Goal: Task Accomplishment & Management: Complete application form

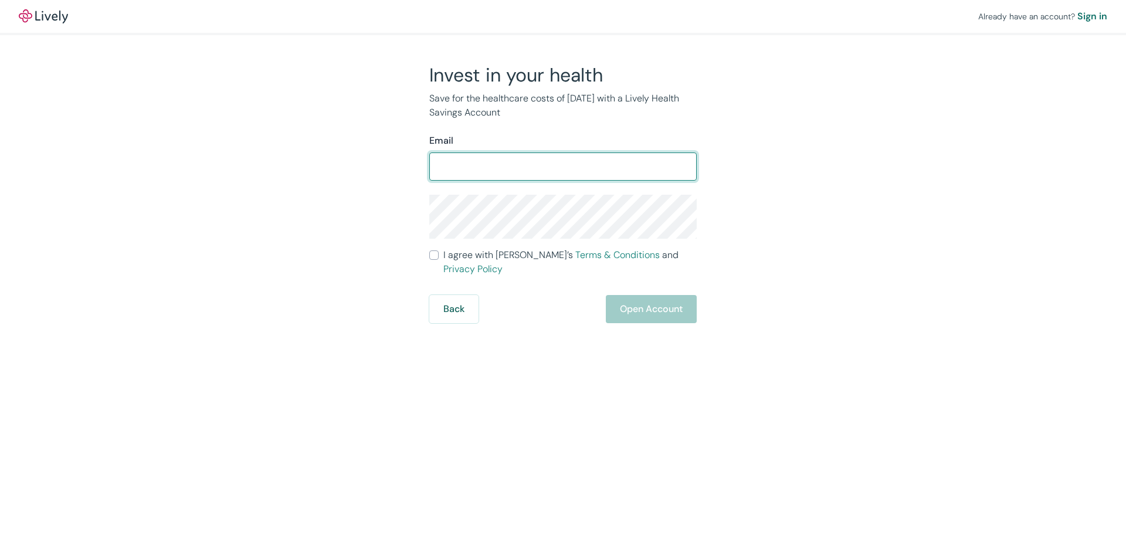
click at [450, 167] on input "Email" at bounding box center [562, 166] width 267 height 23
type input "jprice@volkco.com"
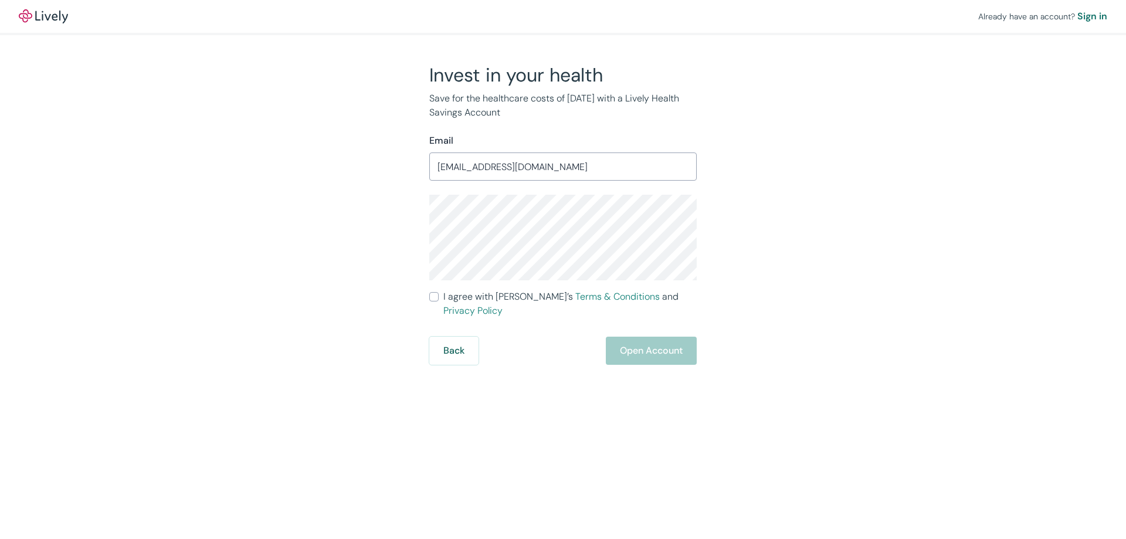
click at [436, 294] on input "I agree with Lively’s Terms & Conditions and Privacy Policy" at bounding box center [433, 296] width 9 height 9
checkbox input "true"
click at [648, 343] on button "Open Account" at bounding box center [651, 351] width 91 height 28
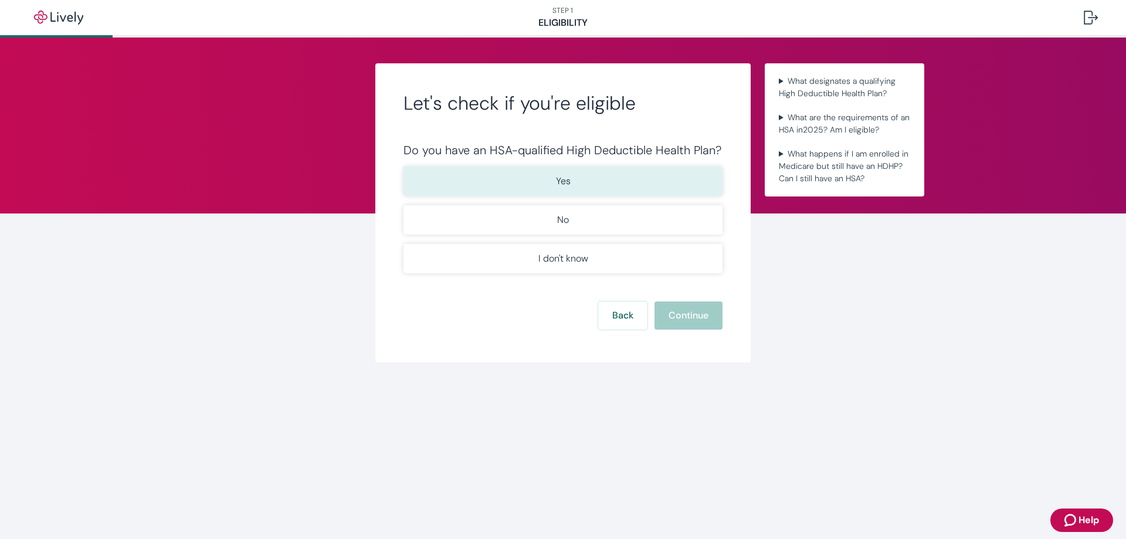
click at [565, 176] on p "Yes" at bounding box center [563, 181] width 15 height 14
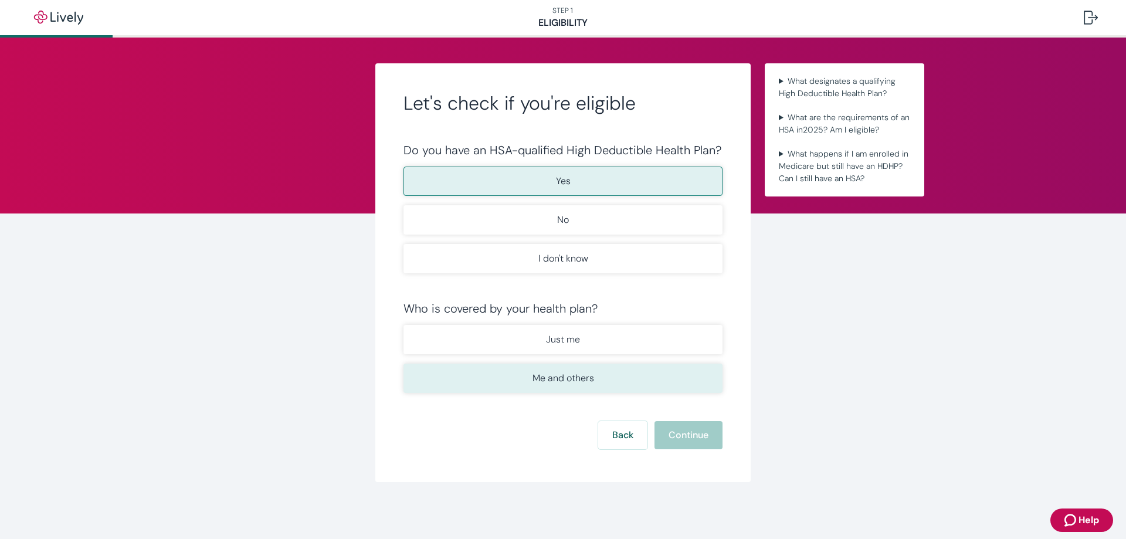
click at [576, 381] on p "Me and others" at bounding box center [563, 378] width 62 height 14
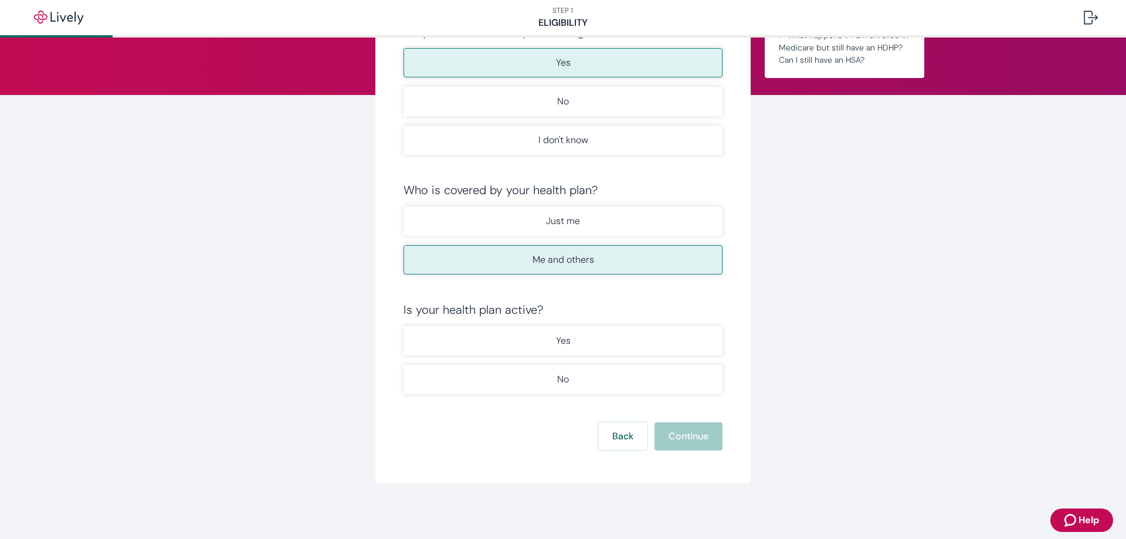
scroll to position [119, 0]
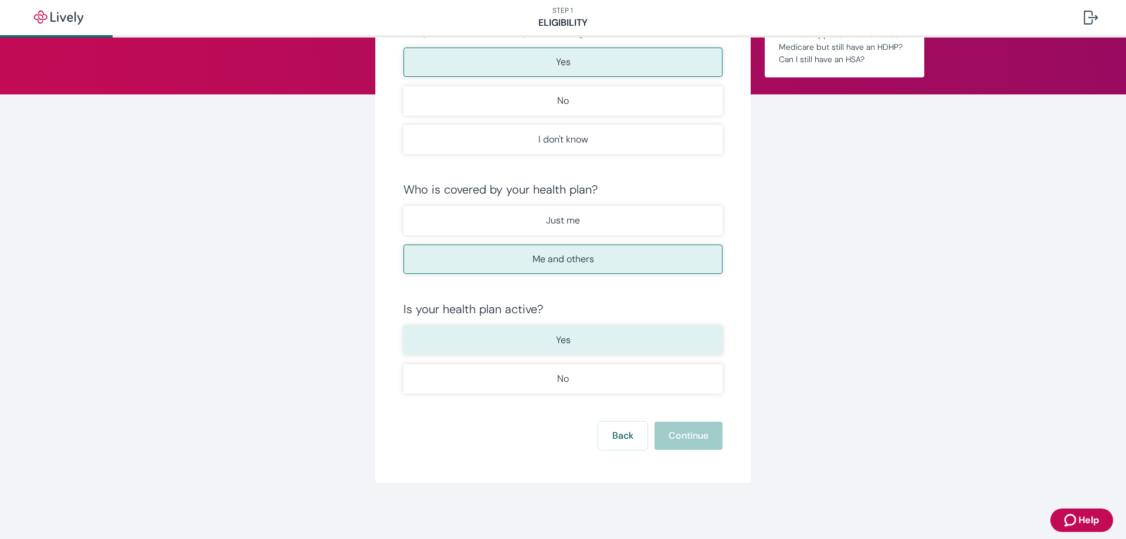
click at [575, 341] on button "Yes" at bounding box center [562, 339] width 319 height 29
click at [687, 443] on button "Continue" at bounding box center [688, 436] width 68 height 28
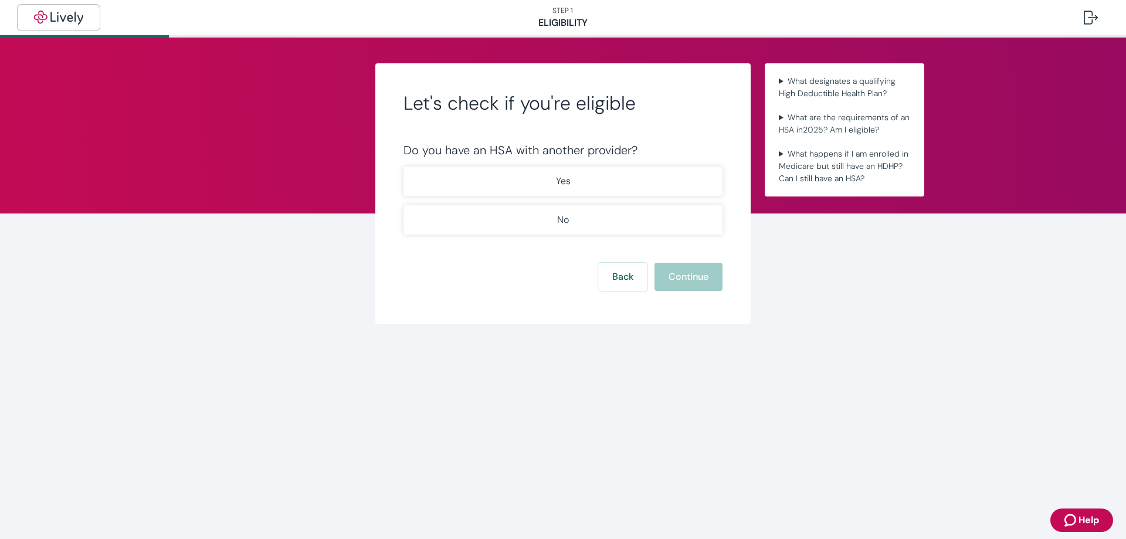
click at [60, 16] on img "button" at bounding box center [59, 18] width 66 height 14
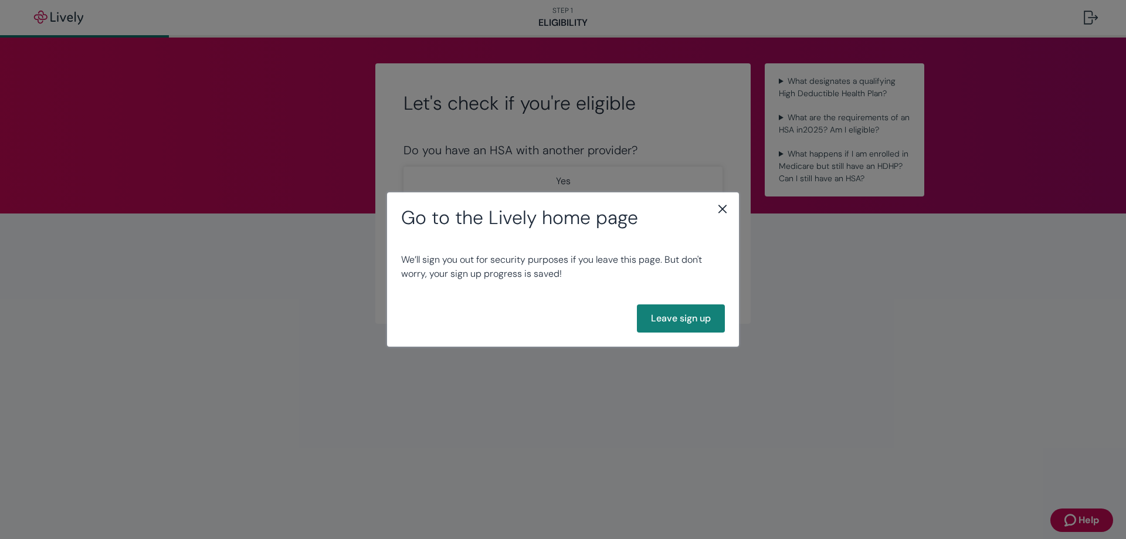
click at [723, 209] on icon "close" at bounding box center [722, 209] width 8 height 8
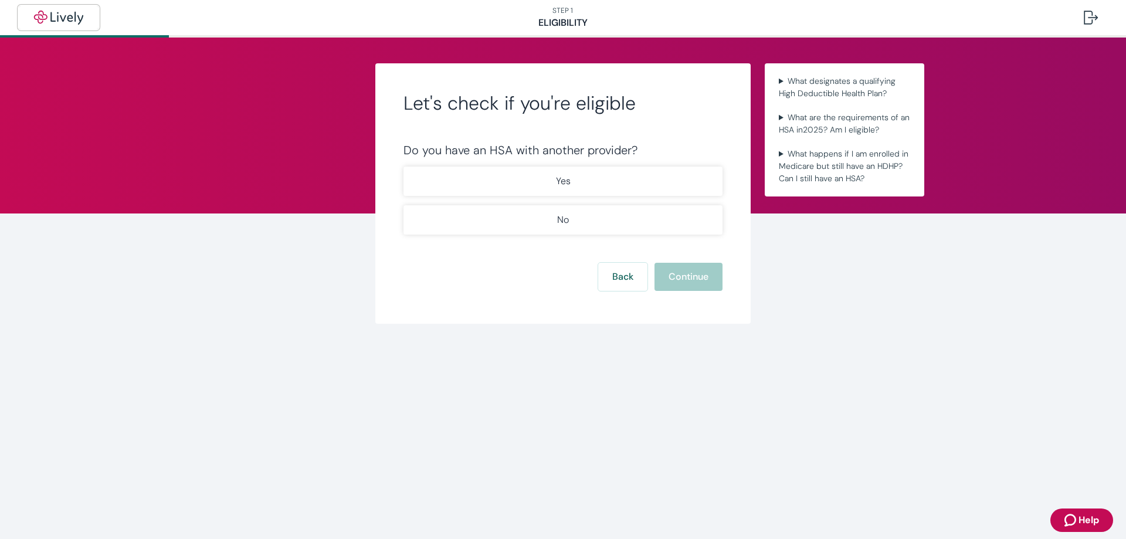
click at [52, 11] on img "button" at bounding box center [59, 18] width 66 height 14
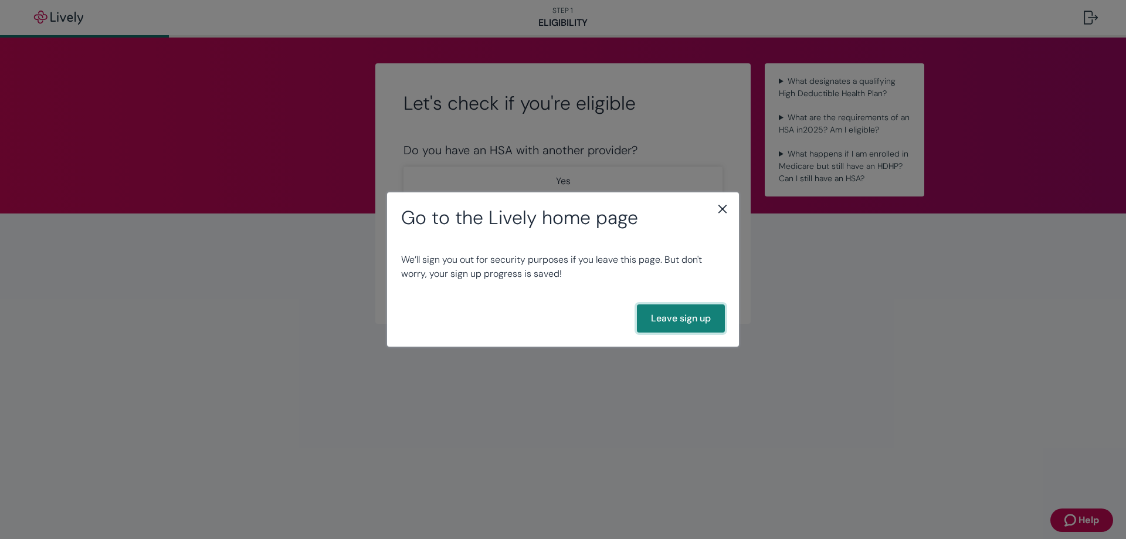
click at [696, 321] on button "Leave sign up" at bounding box center [681, 318] width 88 height 28
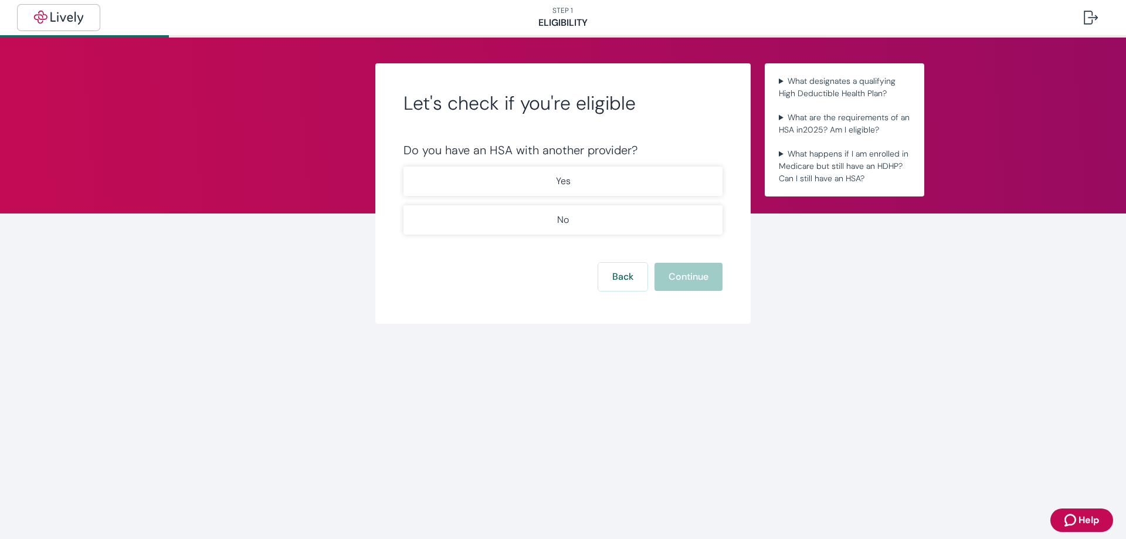
click at [66, 17] on img "button" at bounding box center [59, 18] width 66 height 14
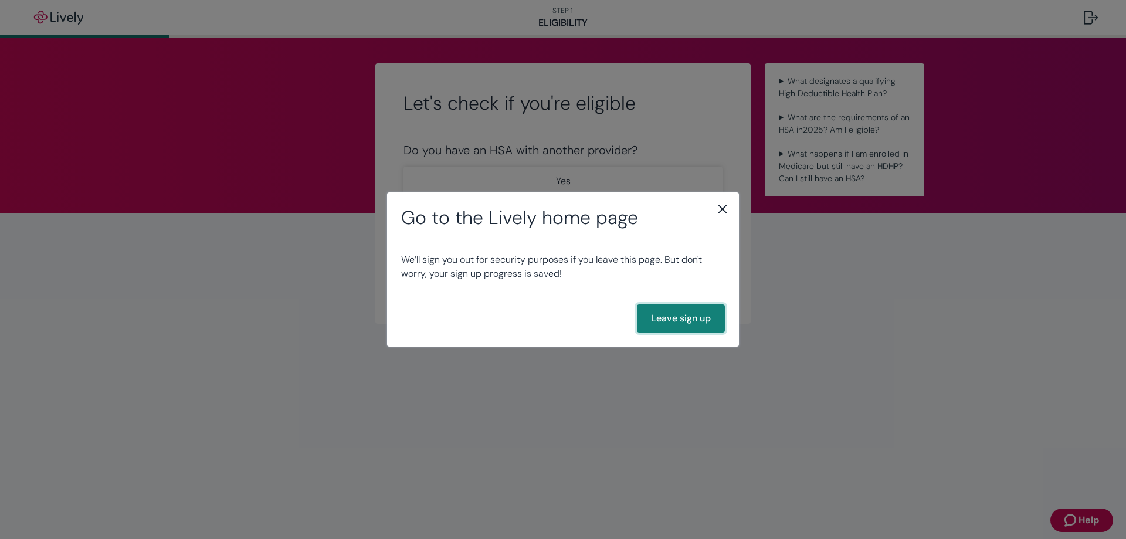
click at [684, 320] on button "Leave sign up" at bounding box center [681, 318] width 88 height 28
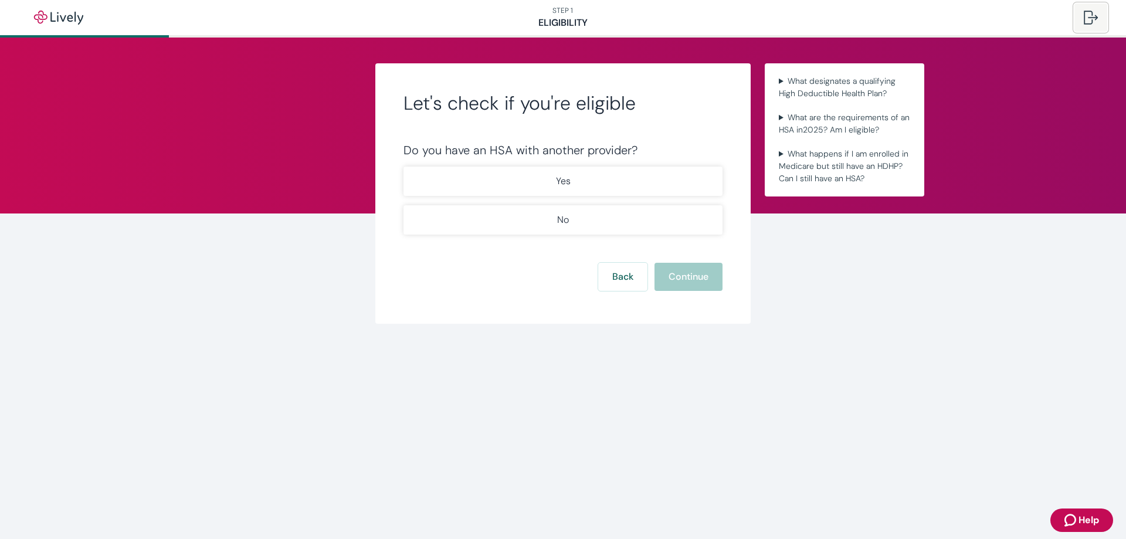
click at [1092, 18] on div at bounding box center [1091, 18] width 14 height 14
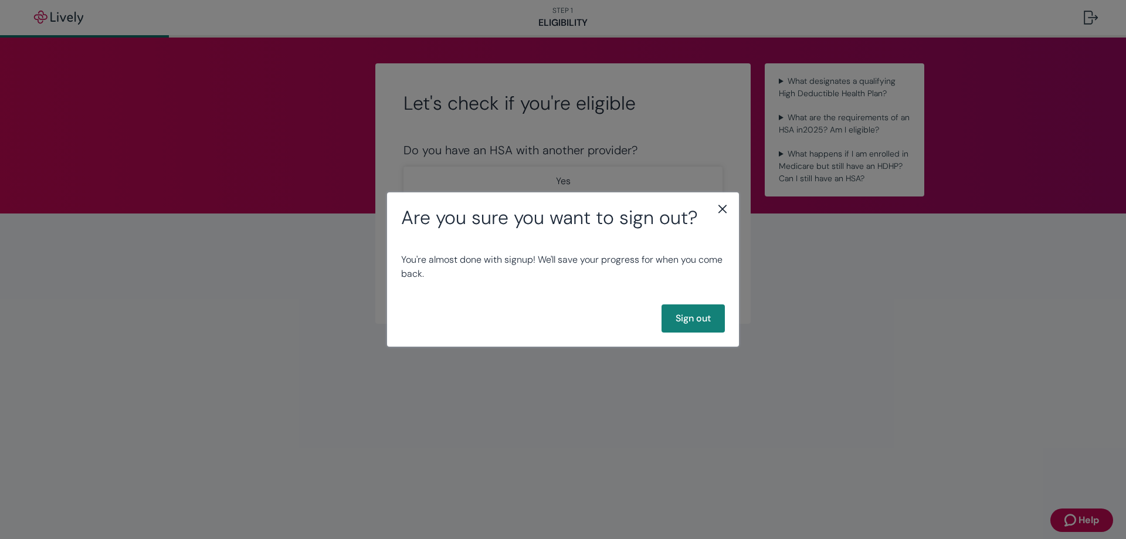
click at [725, 210] on icon "close" at bounding box center [722, 209] width 14 height 14
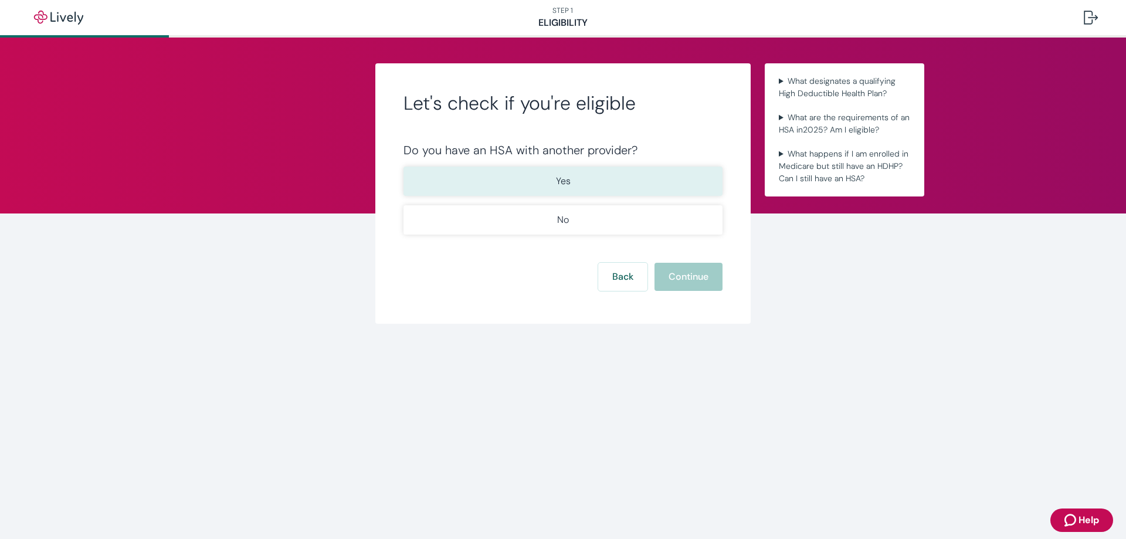
click at [566, 182] on p "Yes" at bounding box center [563, 181] width 15 height 14
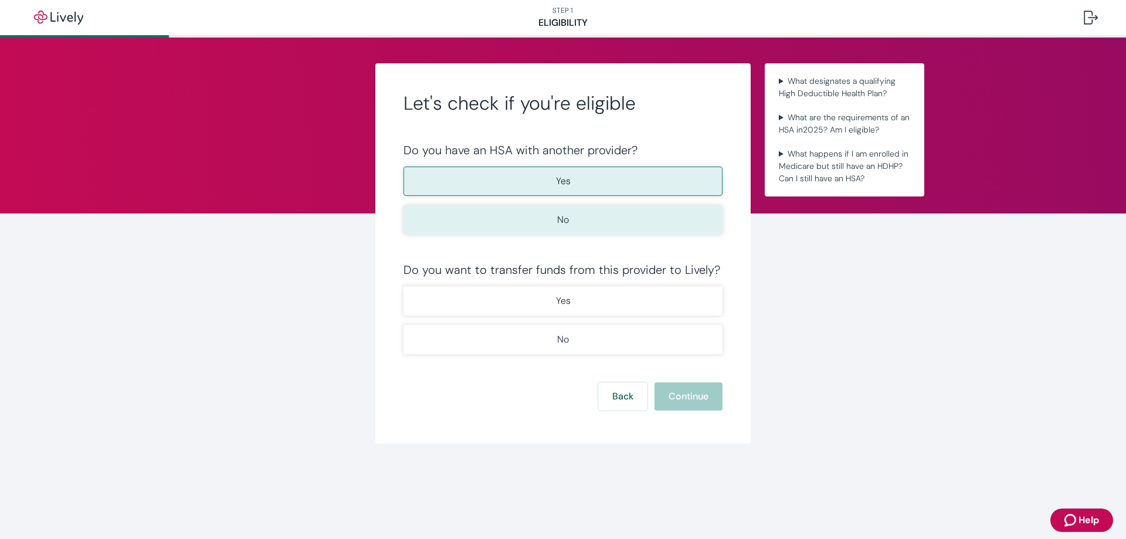
click at [570, 216] on button "No" at bounding box center [562, 219] width 319 height 29
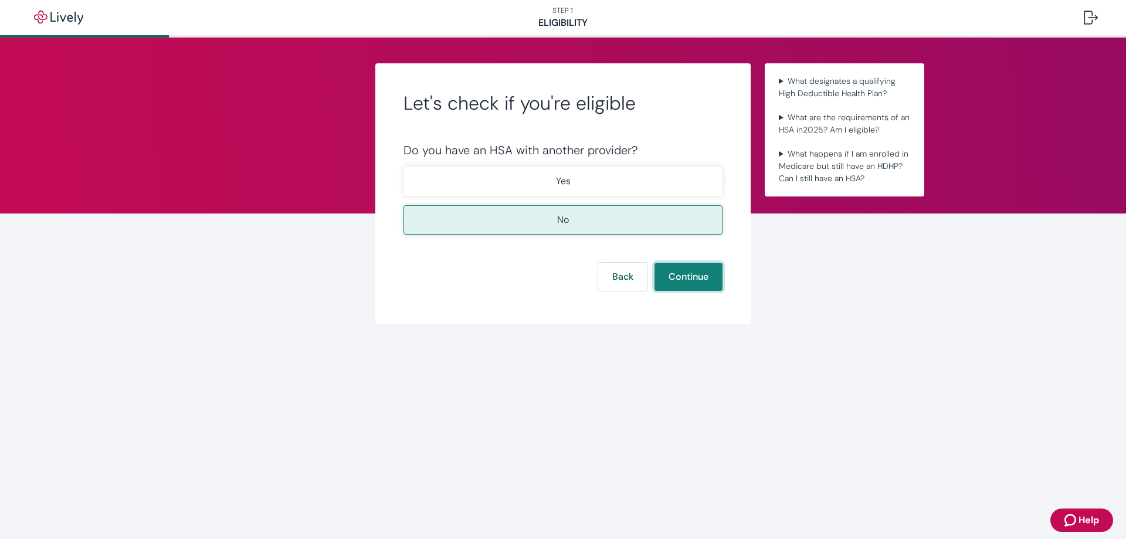
click at [679, 275] on button "Continue" at bounding box center [688, 277] width 68 height 28
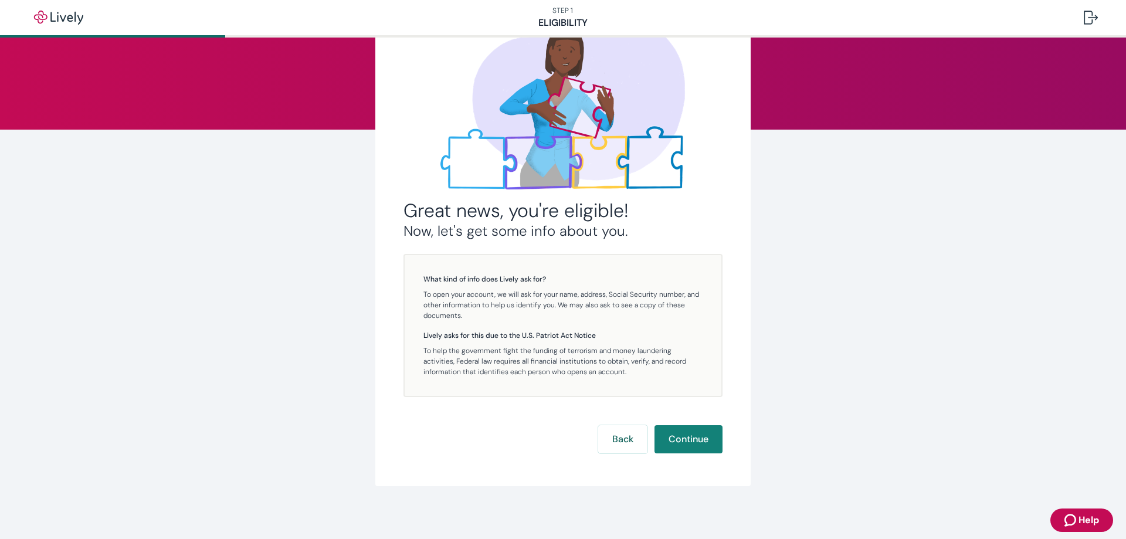
scroll to position [87, 0]
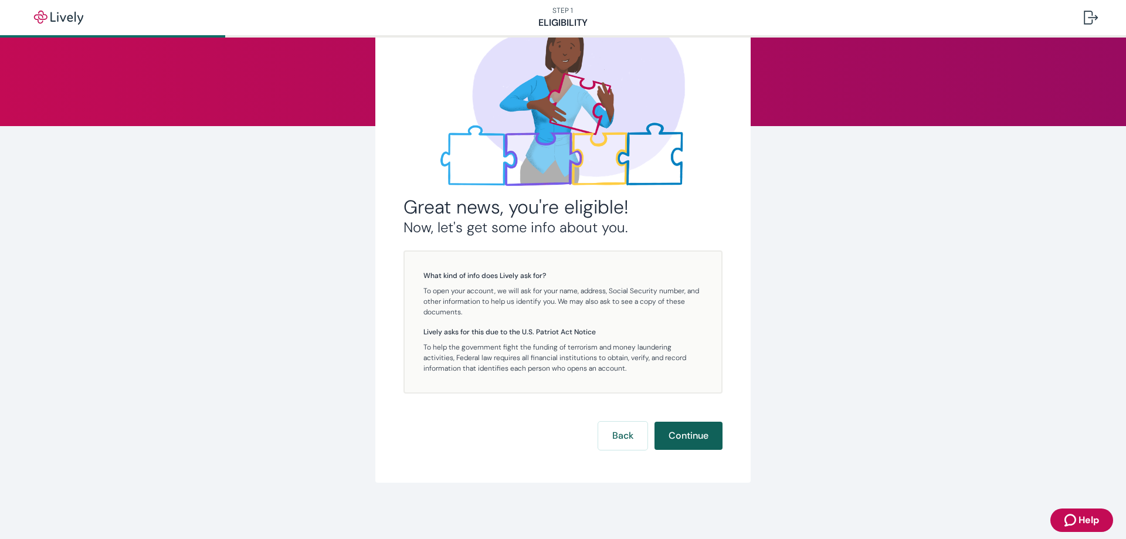
click at [687, 434] on button "Continue" at bounding box center [688, 436] width 68 height 28
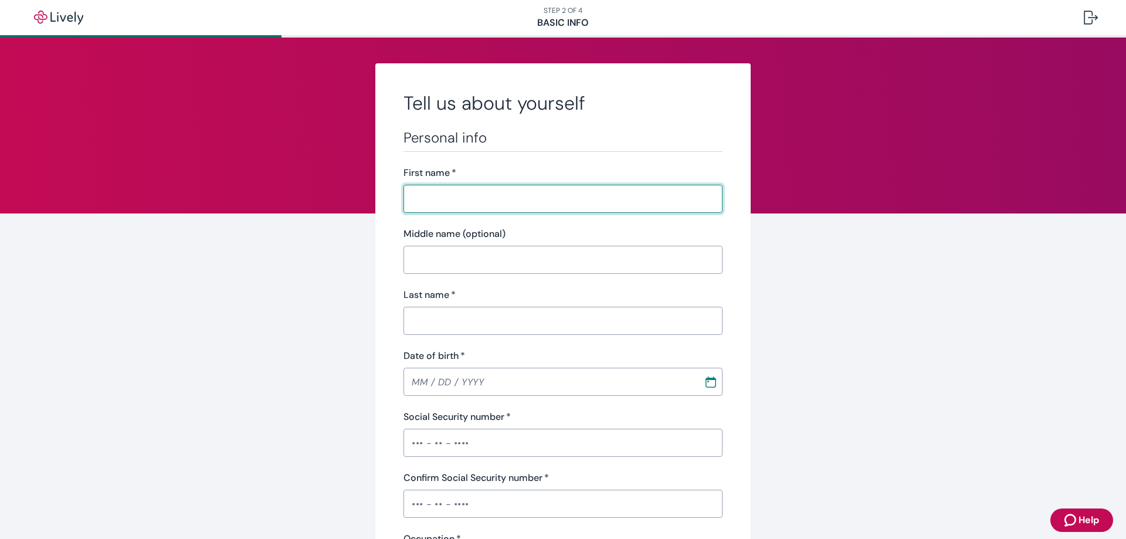
click at [462, 195] on input "First name   *" at bounding box center [562, 198] width 319 height 23
type input "[PERSON_NAME]"
type input "Price"
type input "[PHONE_NUMBER]"
type input "[STREET_ADDRESS]"
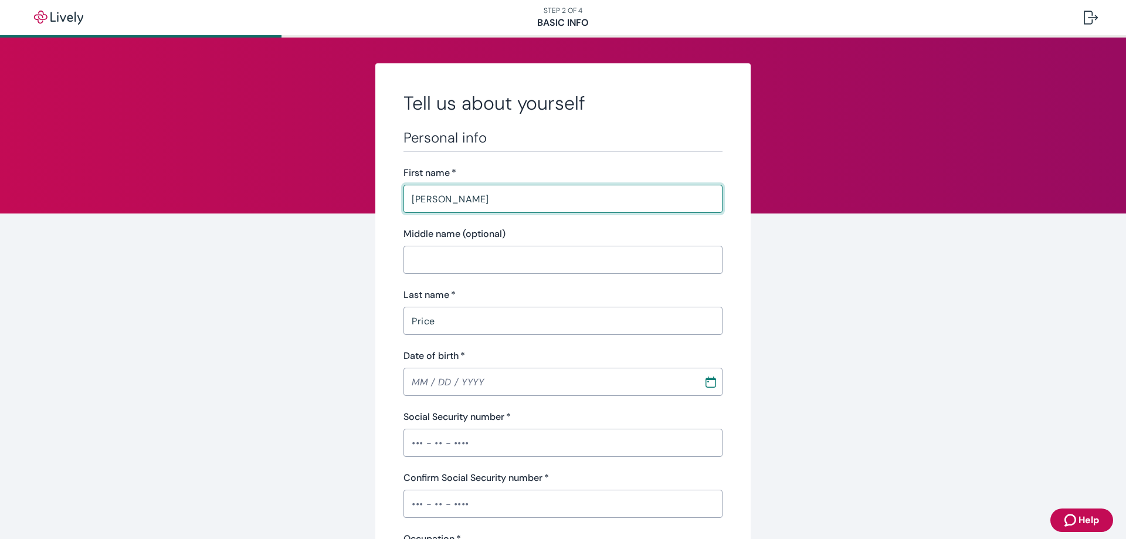
type input "[GEOGRAPHIC_DATA]"
type input "AZ"
type input "85716"
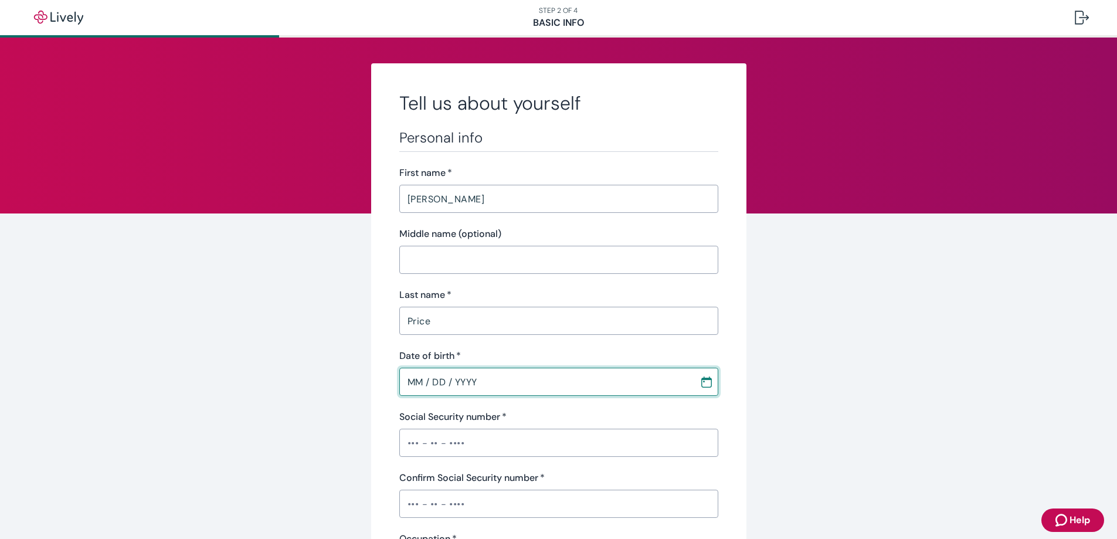
click at [481, 382] on input "MM / DD / YYYY" at bounding box center [545, 381] width 292 height 23
type input "[DATE]"
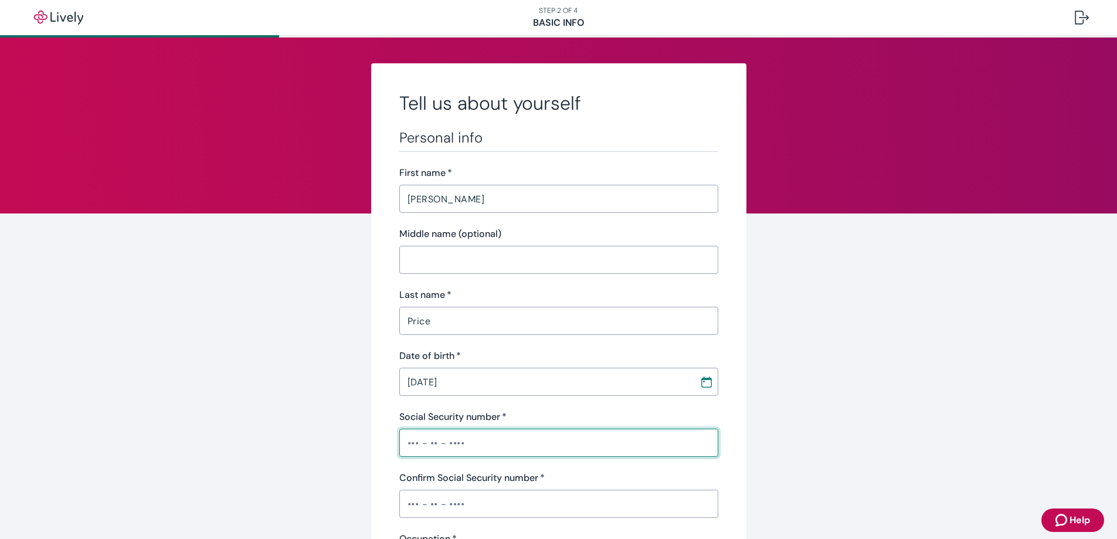
click at [480, 444] on input "Social Security number   *" at bounding box center [558, 442] width 319 height 23
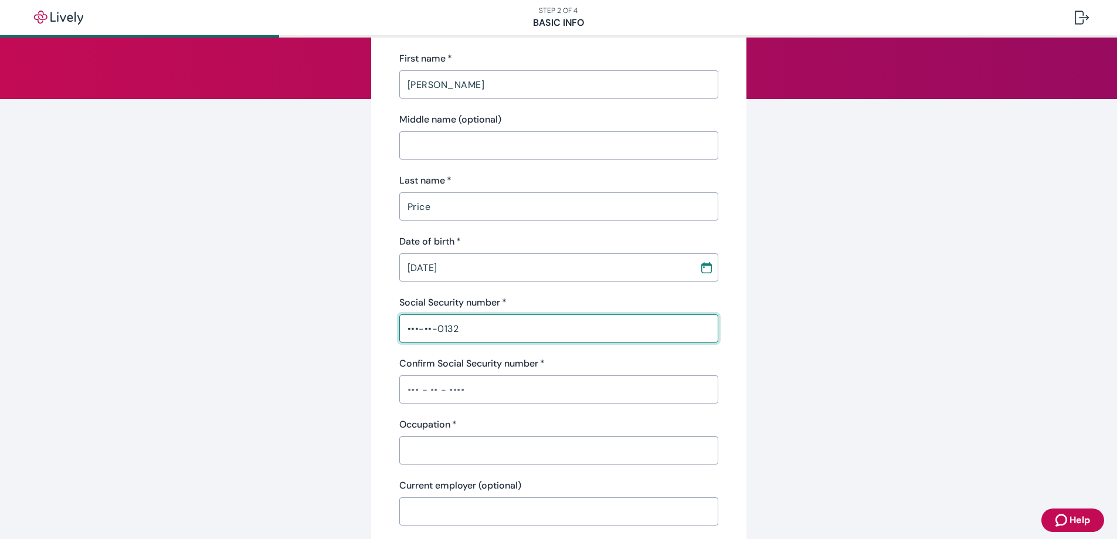
scroll to position [117, 0]
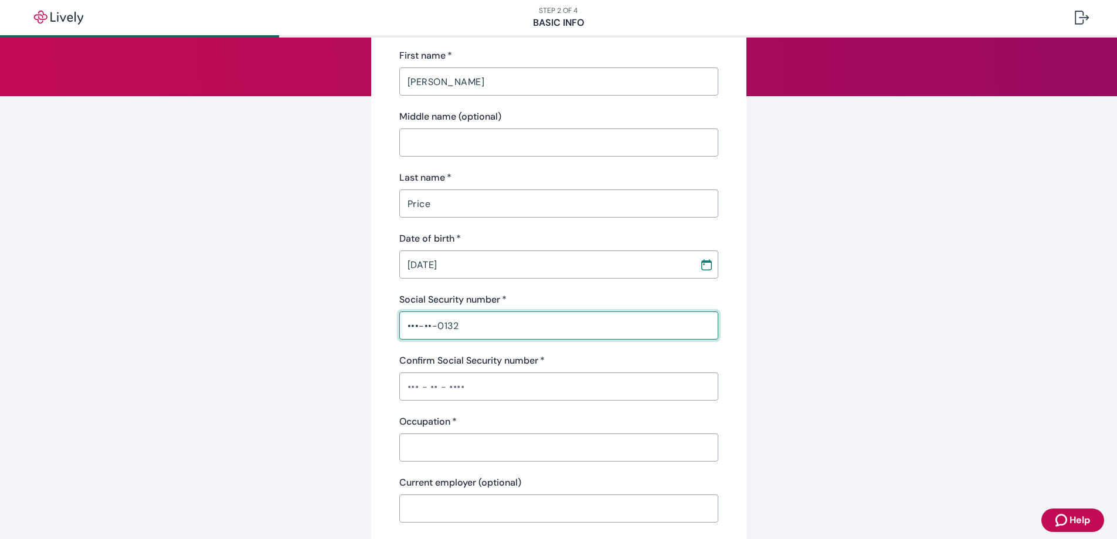
type input "•••-••-0132"
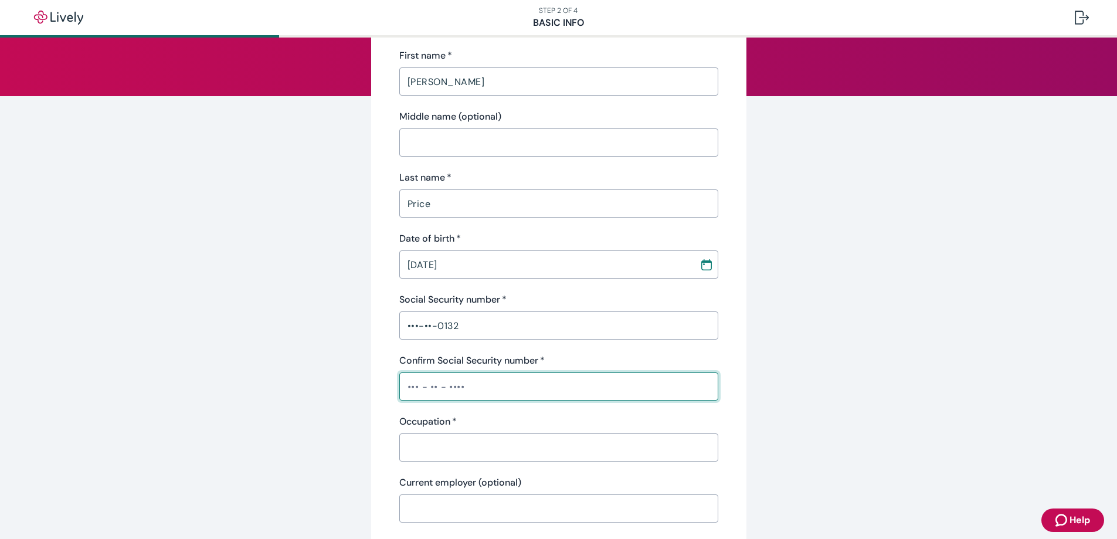
click at [456, 390] on input "Confirm Social Security number   *" at bounding box center [558, 386] width 319 height 23
type input "•••-••-0132"
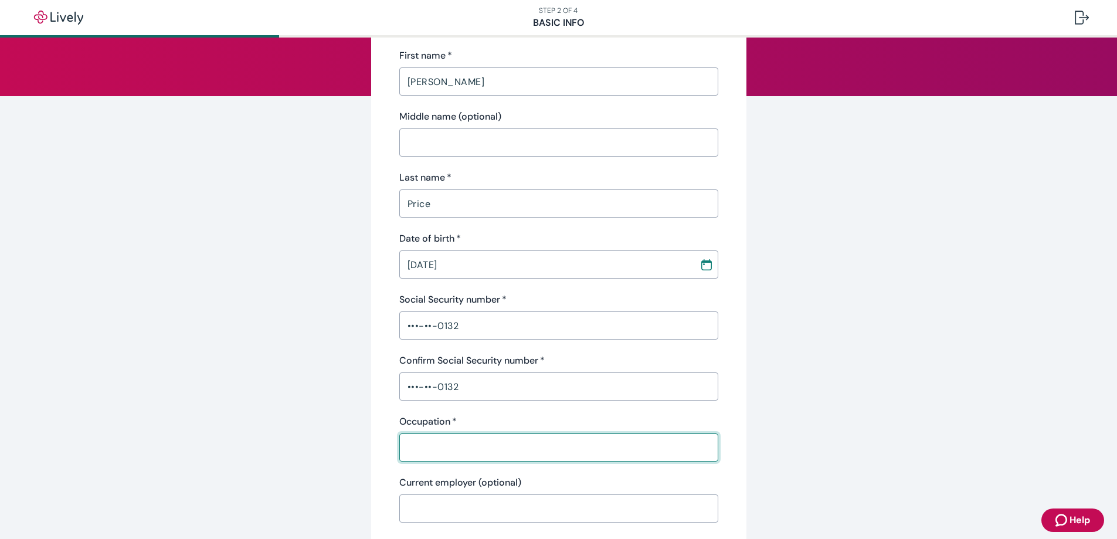
click at [459, 454] on input "Occupation   *" at bounding box center [558, 447] width 319 height 23
type input "Real estate"
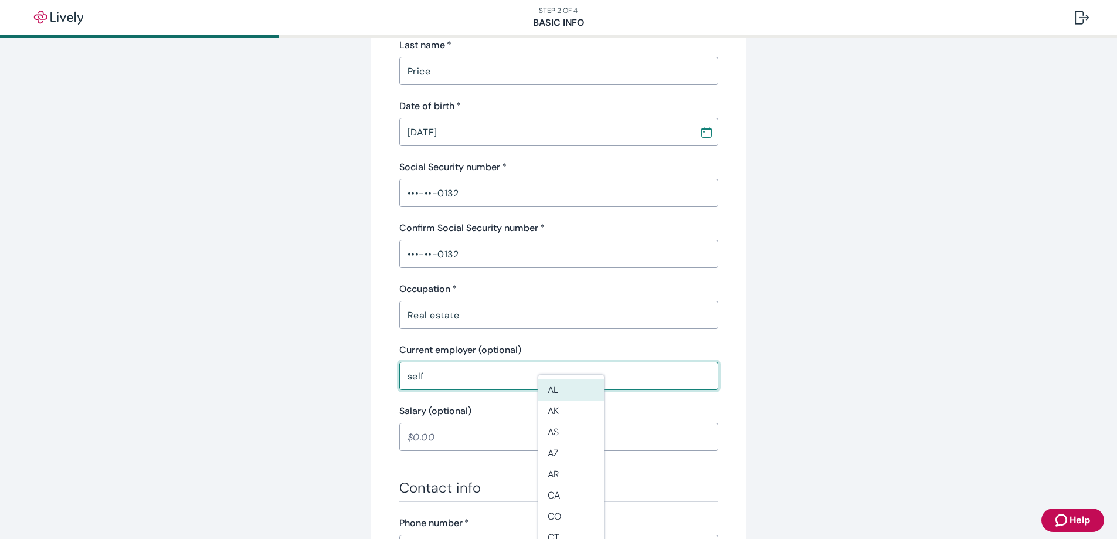
scroll to position [352, 0]
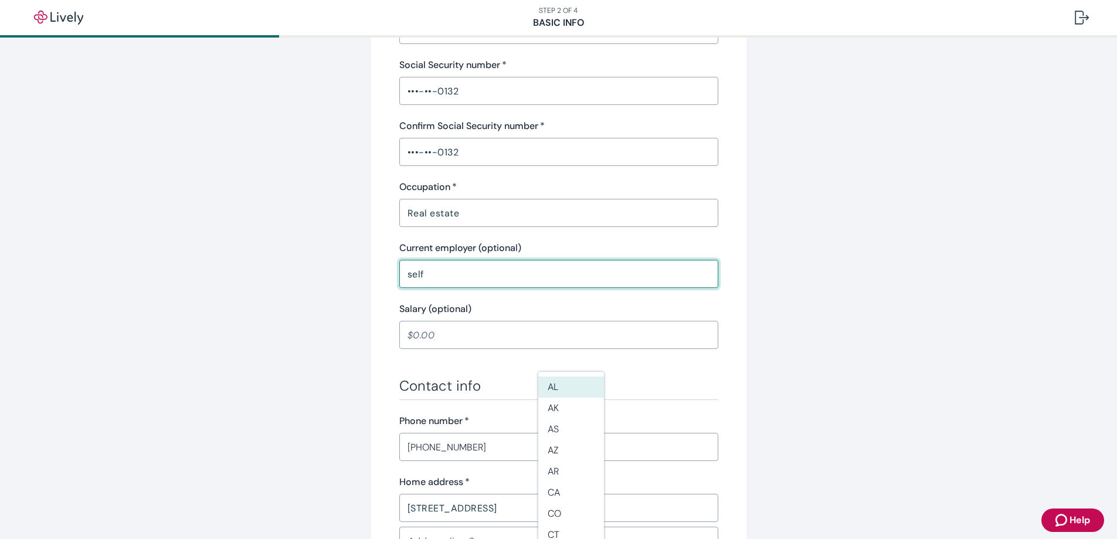
type input "self"
click at [423, 333] on input "Salary (optional)" at bounding box center [558, 334] width 319 height 23
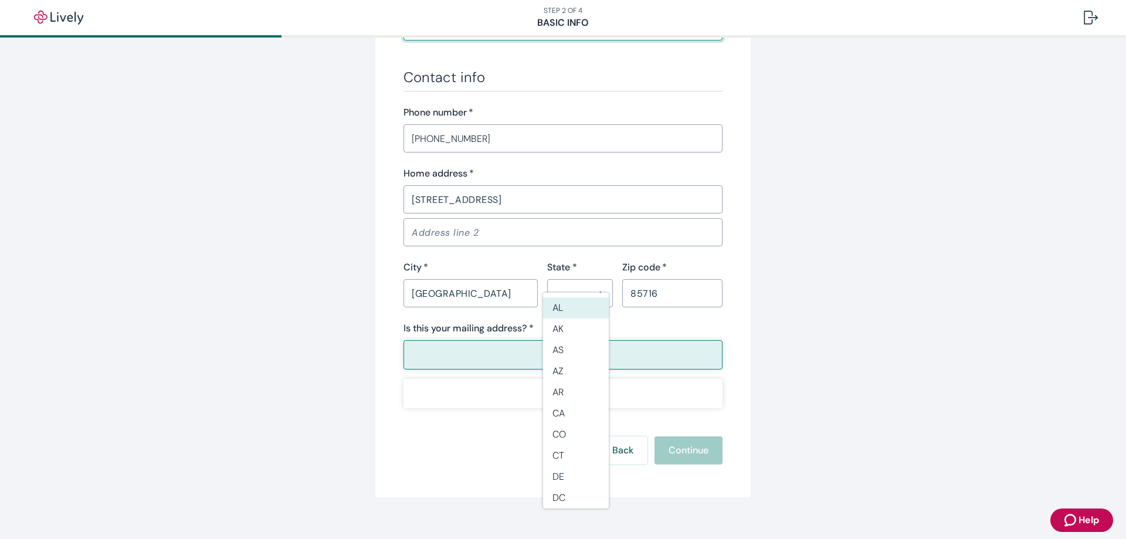
scroll to position [675, 0]
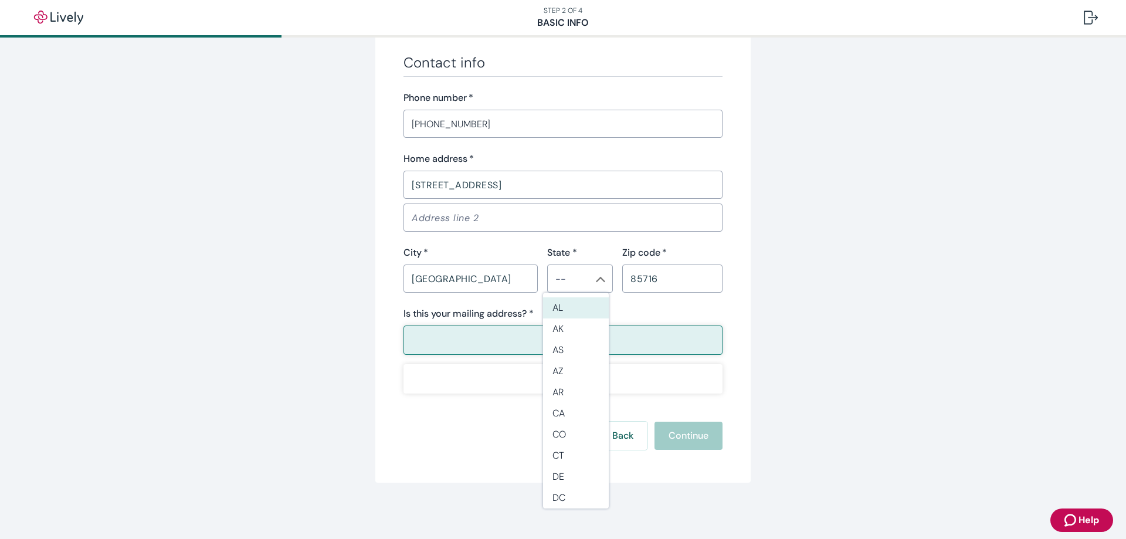
type input "1,000,000.00"
click at [579, 370] on li "AZ" at bounding box center [576, 371] width 66 height 21
type input "AZ"
click at [572, 342] on button "Yes" at bounding box center [562, 339] width 319 height 29
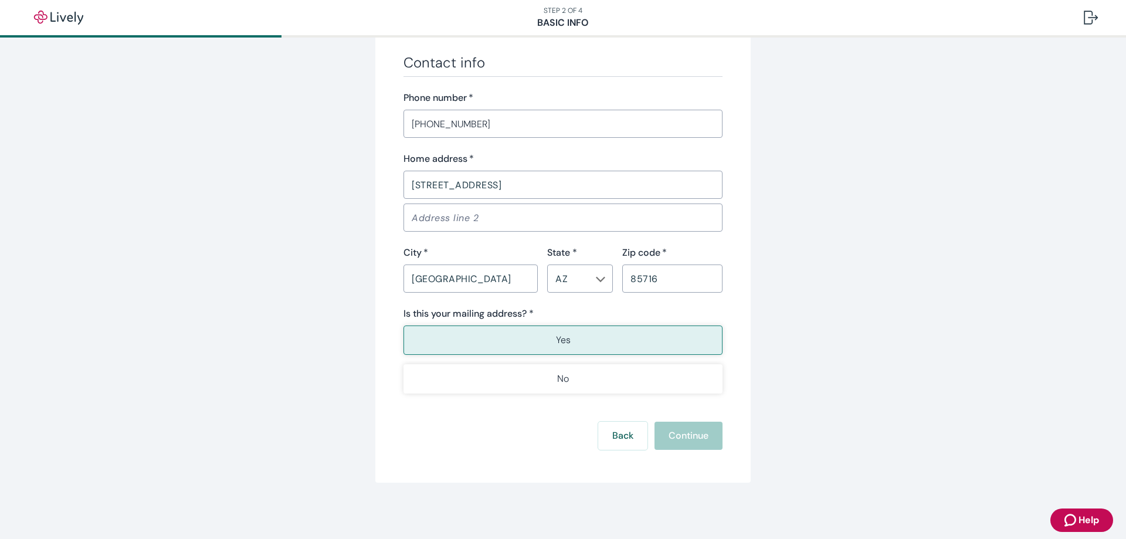
type button "true"
type button "false"
click at [612, 338] on button "Yes" at bounding box center [562, 339] width 319 height 29
click at [678, 440] on div "Back Continue" at bounding box center [562, 436] width 319 height 28
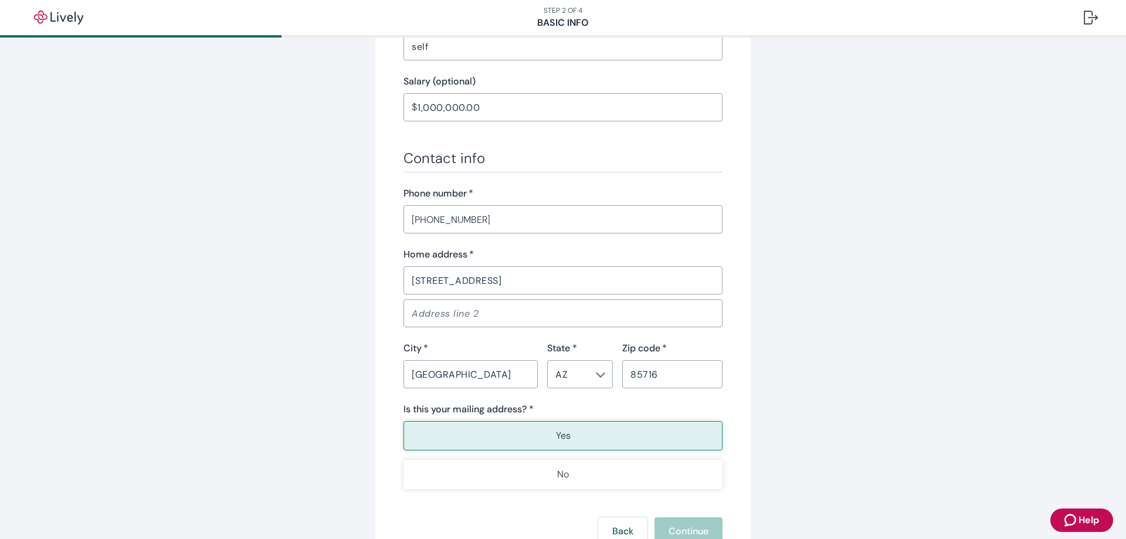
scroll to position [586, 0]
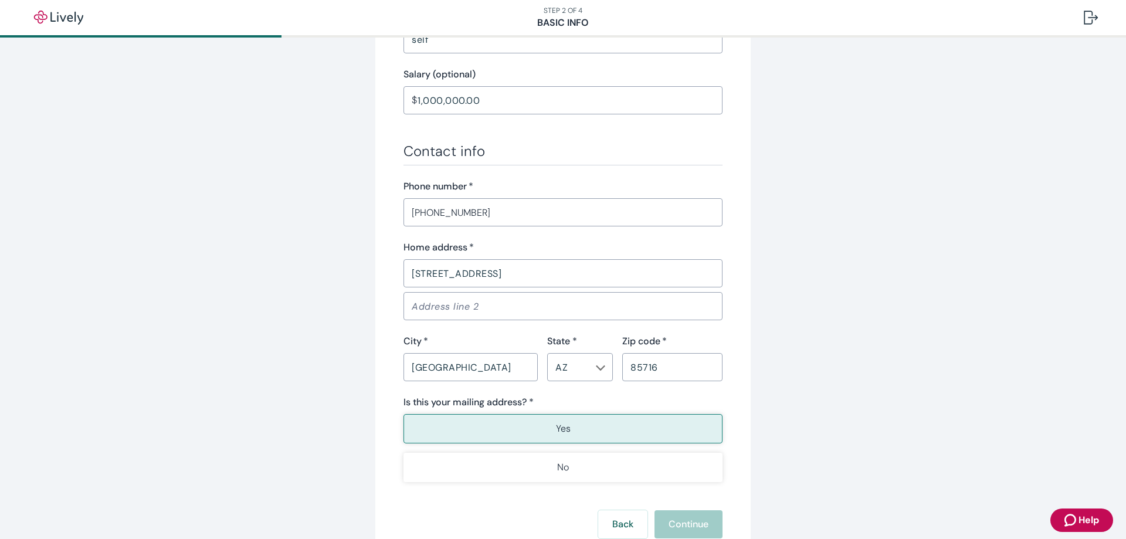
click at [527, 312] on input "Address line 2" at bounding box center [562, 305] width 319 height 23
click at [579, 430] on button "Yes" at bounding box center [562, 428] width 319 height 29
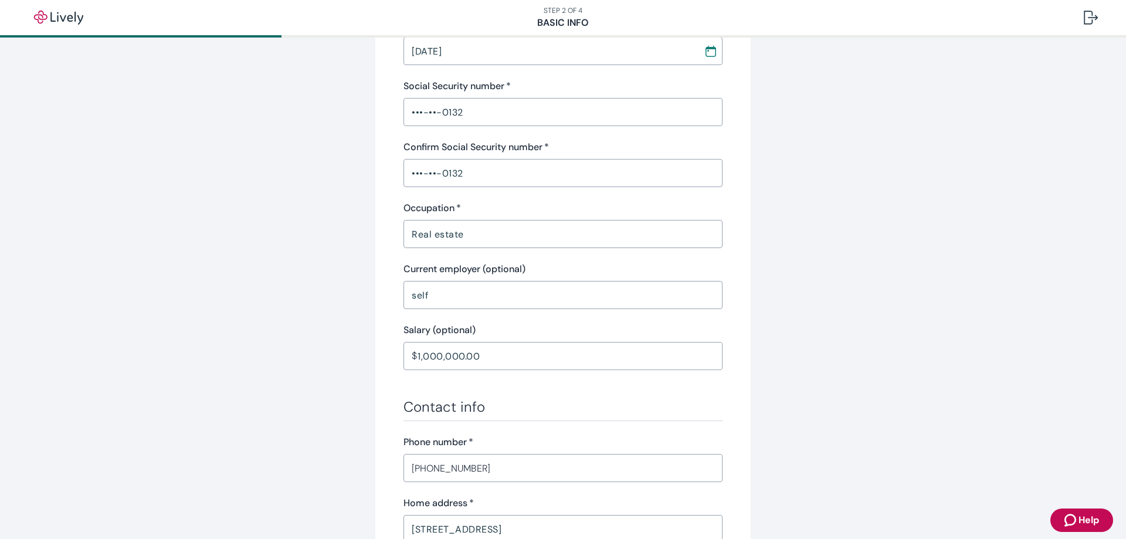
scroll to position [0, 0]
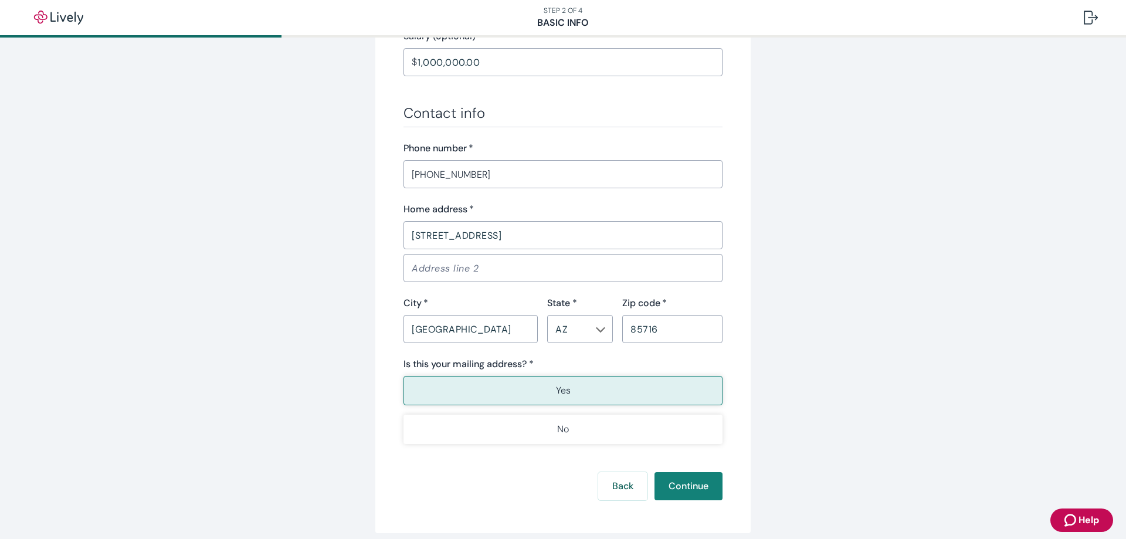
scroll to position [627, 0]
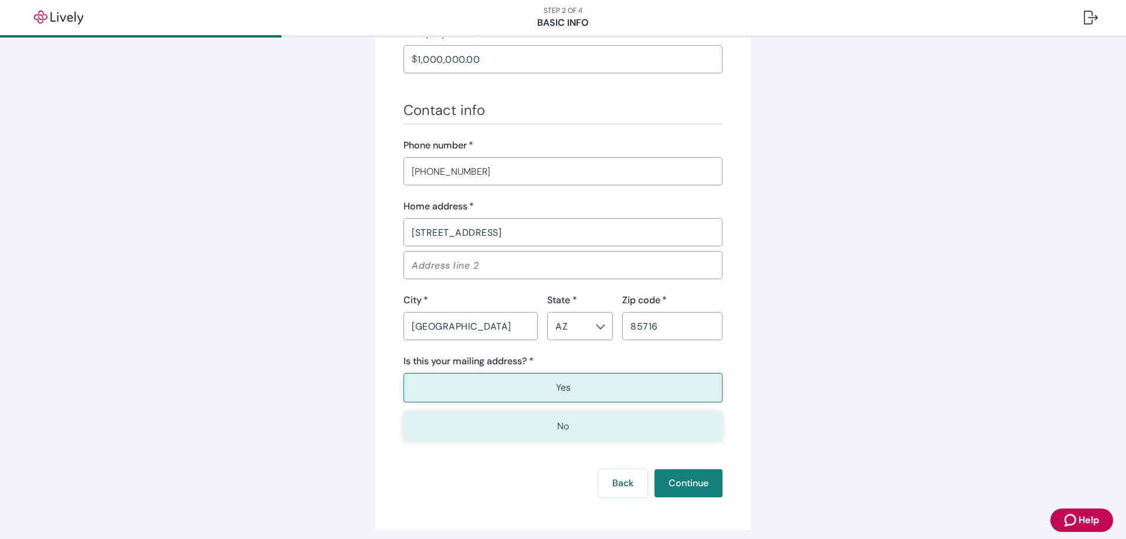
drag, startPoint x: 559, startPoint y: 387, endPoint x: 660, endPoint y: 425, distance: 107.8
click at [560, 387] on p "Yes" at bounding box center [563, 388] width 15 height 14
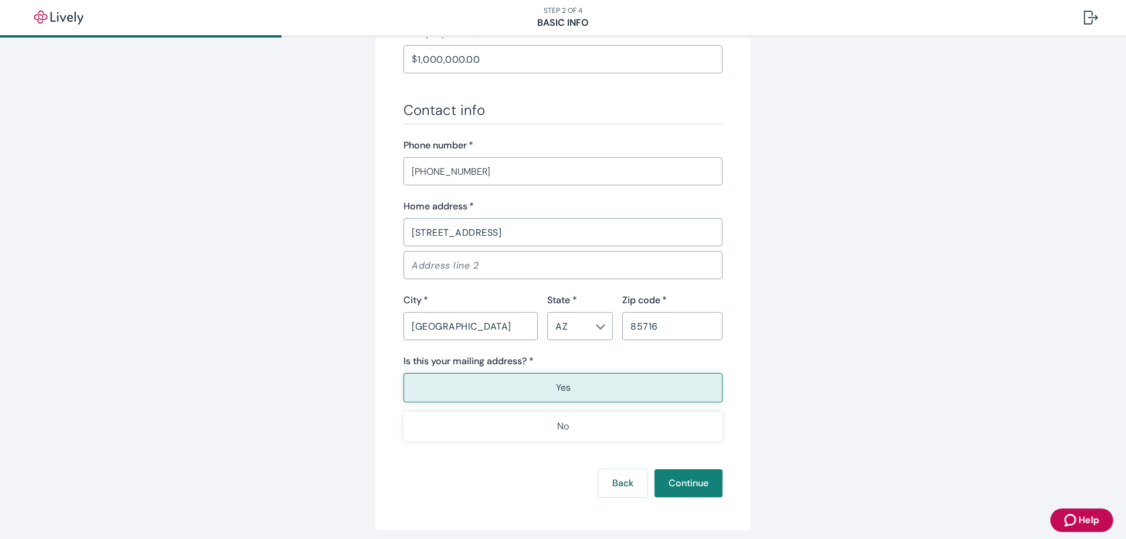
click at [1078, 525] on icon "Zendesk support icon" at bounding box center [1071, 520] width 14 height 14
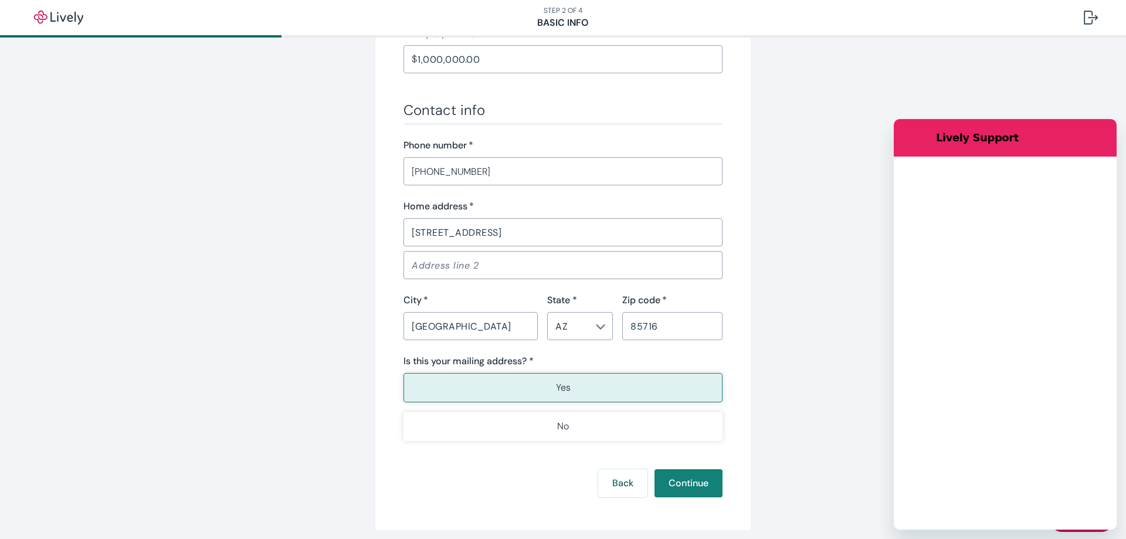
scroll to position [0, 0]
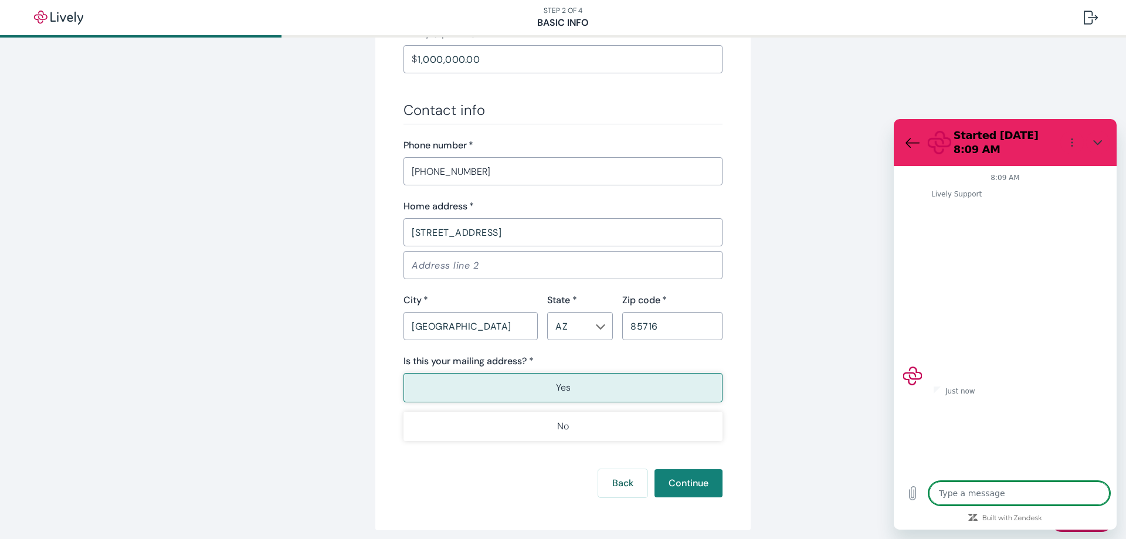
type textarea "x"
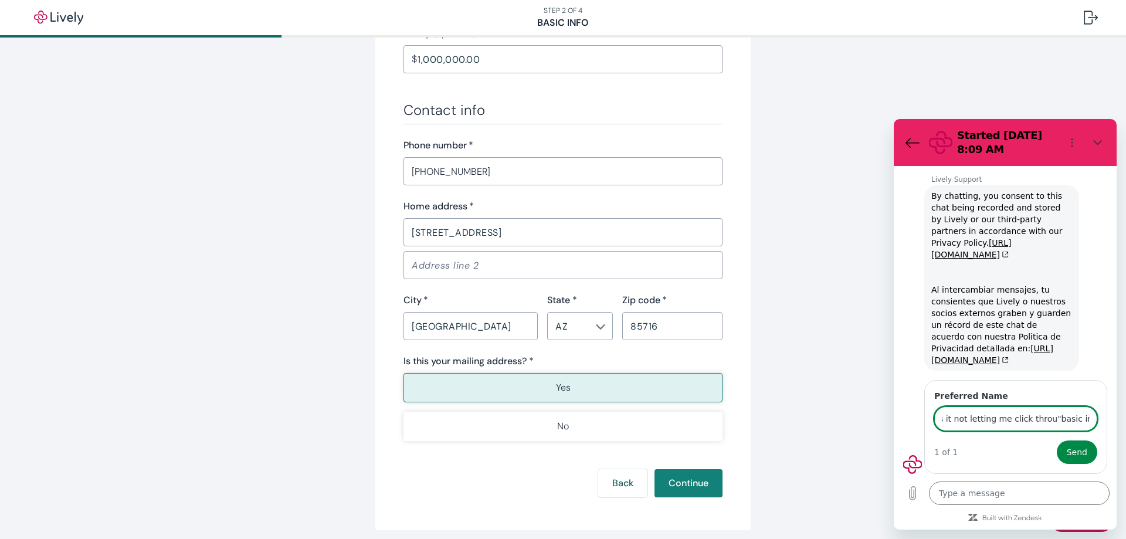
scroll to position [0, 28]
type input "why is it not letting me click throu"basic info"?"
click at [1057, 440] on button "Send" at bounding box center [1077, 451] width 40 height 23
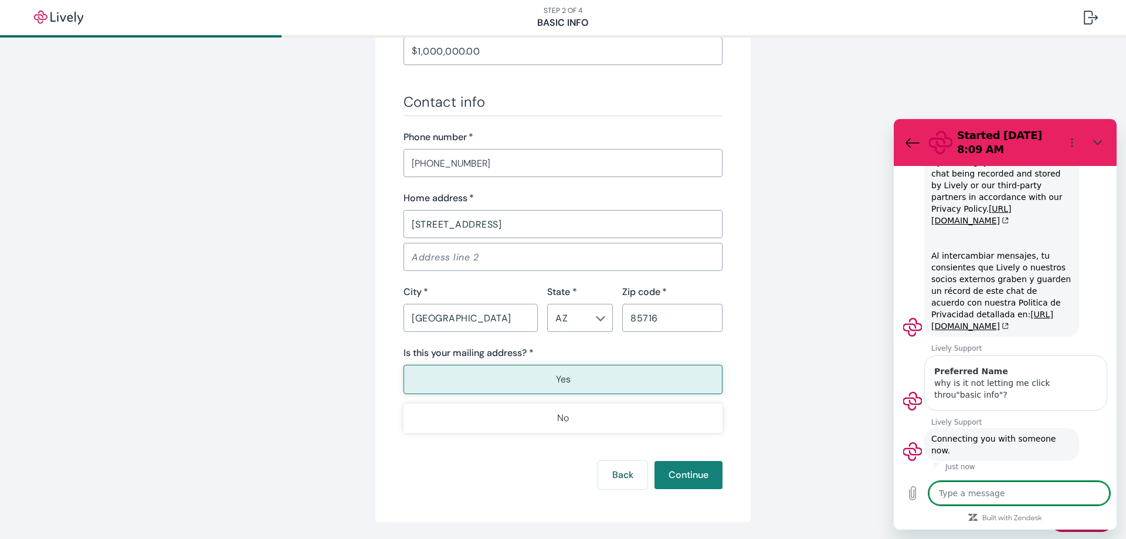
scroll to position [675, 0]
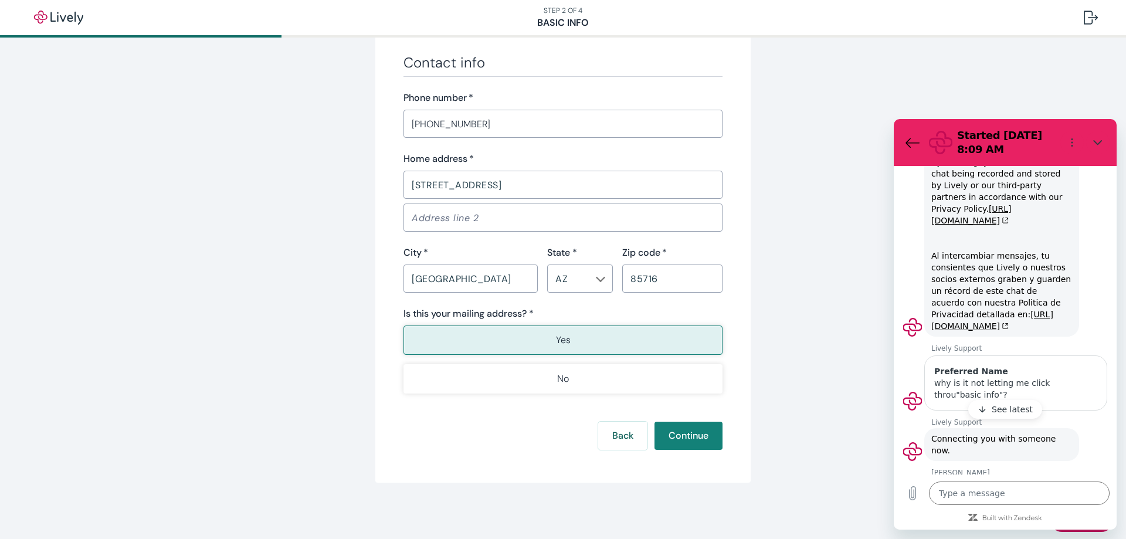
type textarea "x"
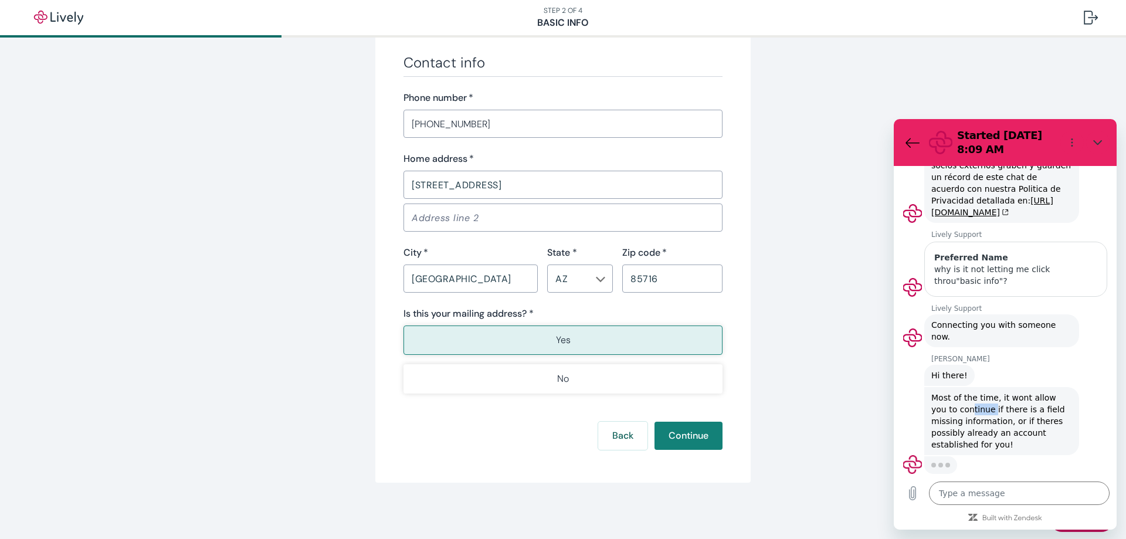
drag, startPoint x: 954, startPoint y: 411, endPoint x: 974, endPoint y: 412, distance: 20.5
click at [974, 412] on span "Most of the time, it wont allow you to continue if there is a field missing inf…" at bounding box center [1001, 421] width 141 height 59
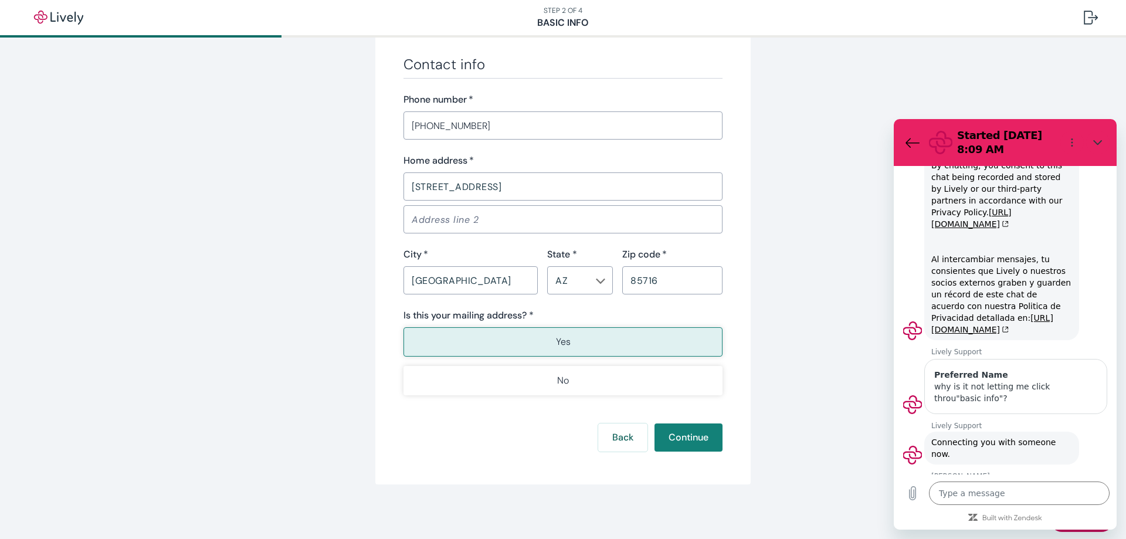
scroll to position [675, 0]
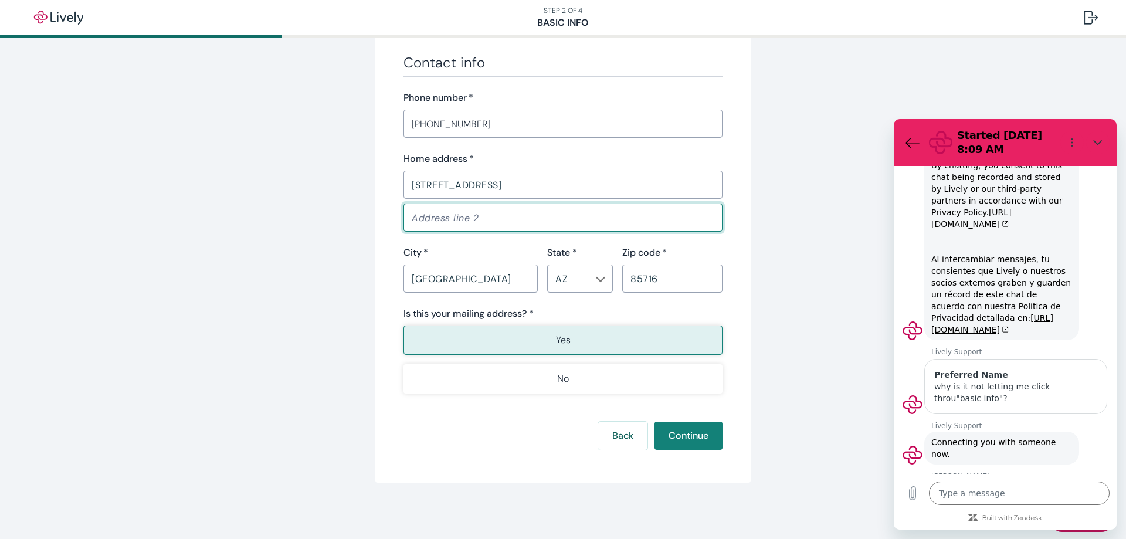
click at [451, 219] on input "Address line 2" at bounding box center [562, 217] width 319 height 23
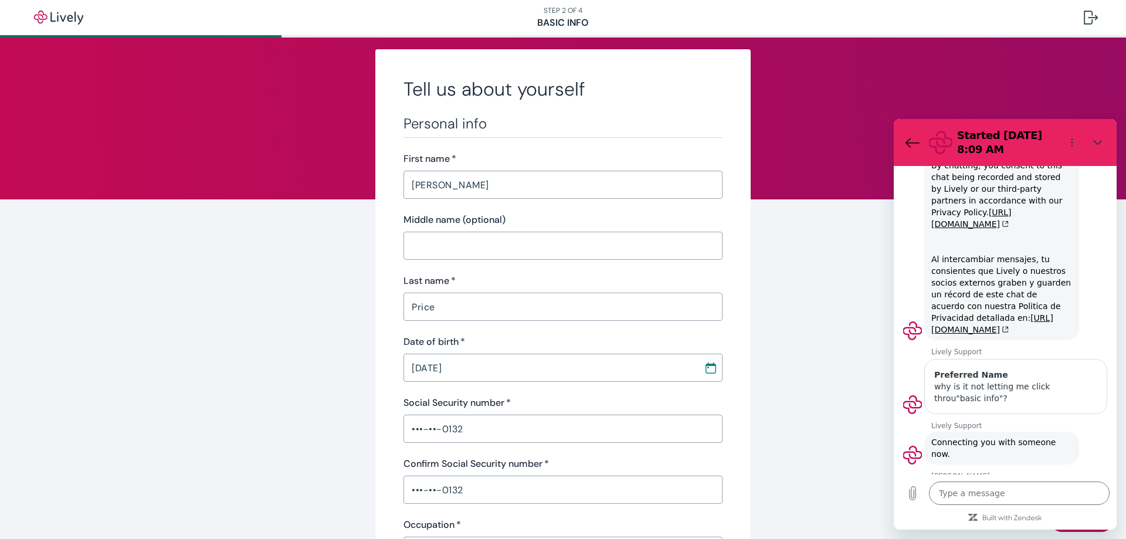
scroll to position [0, 0]
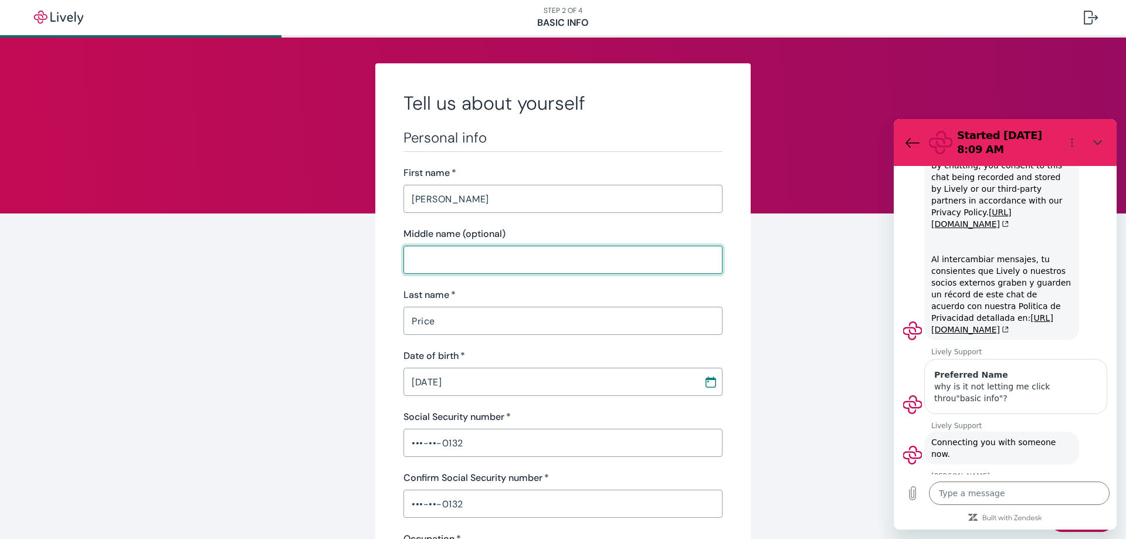
click at [460, 263] on input "Middle name (optional)" at bounding box center [562, 259] width 319 height 23
click at [495, 205] on input "[PERSON_NAME]" at bounding box center [562, 198] width 319 height 23
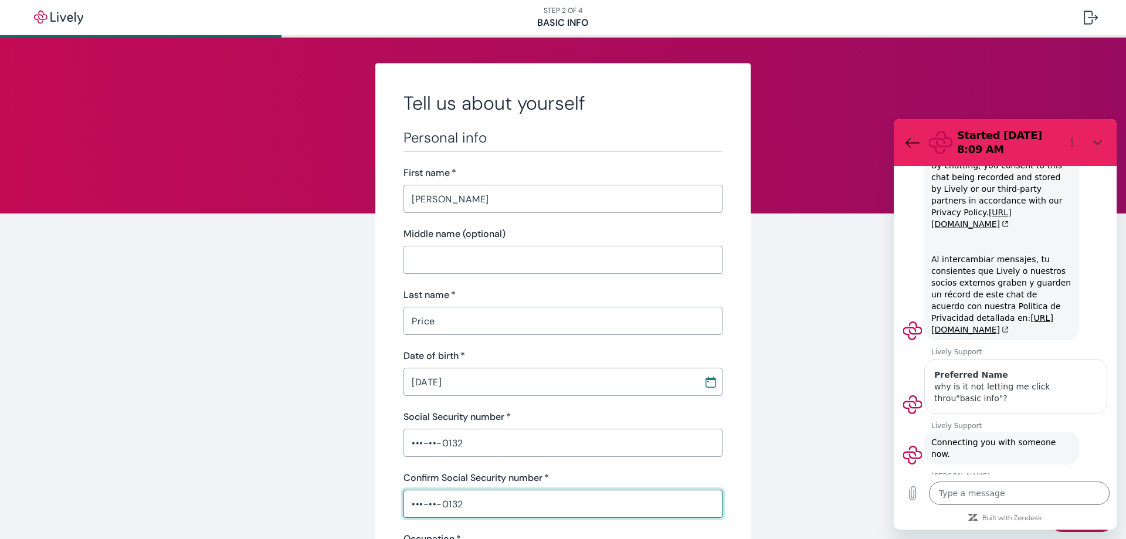
scroll to position [277, 0]
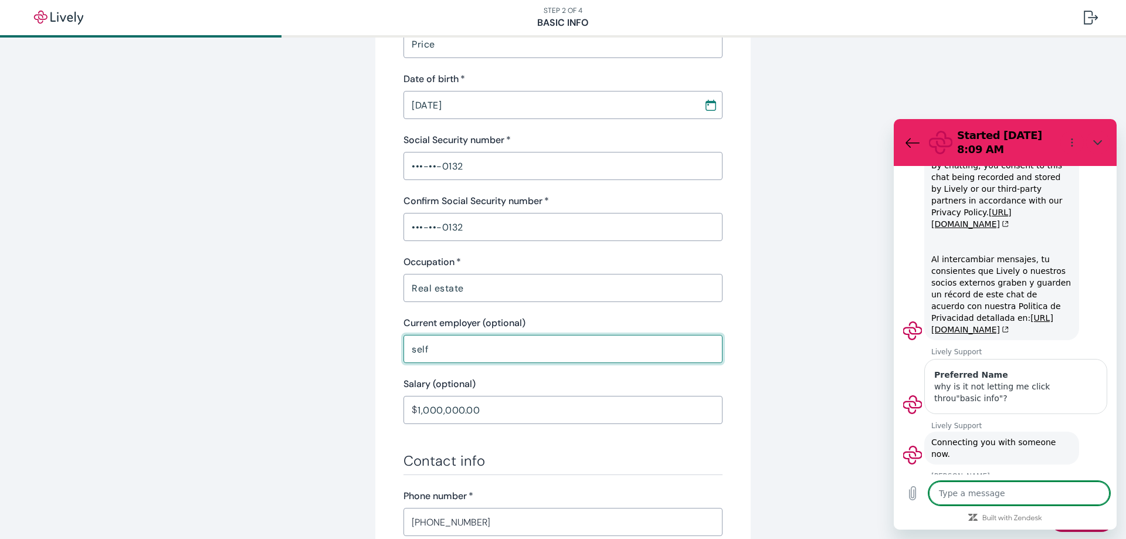
type textarea "x"
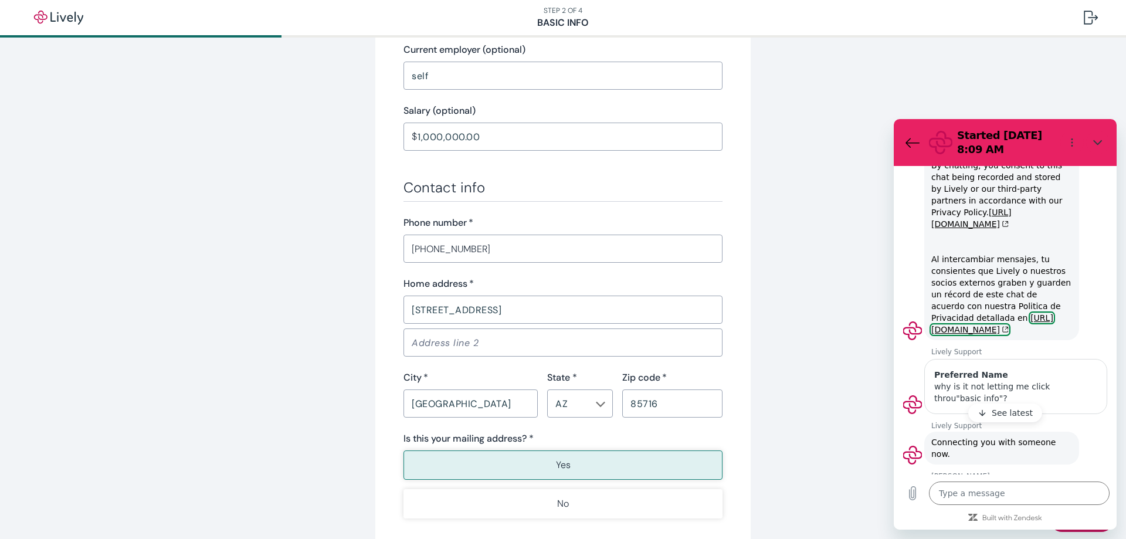
scroll to position [675, 0]
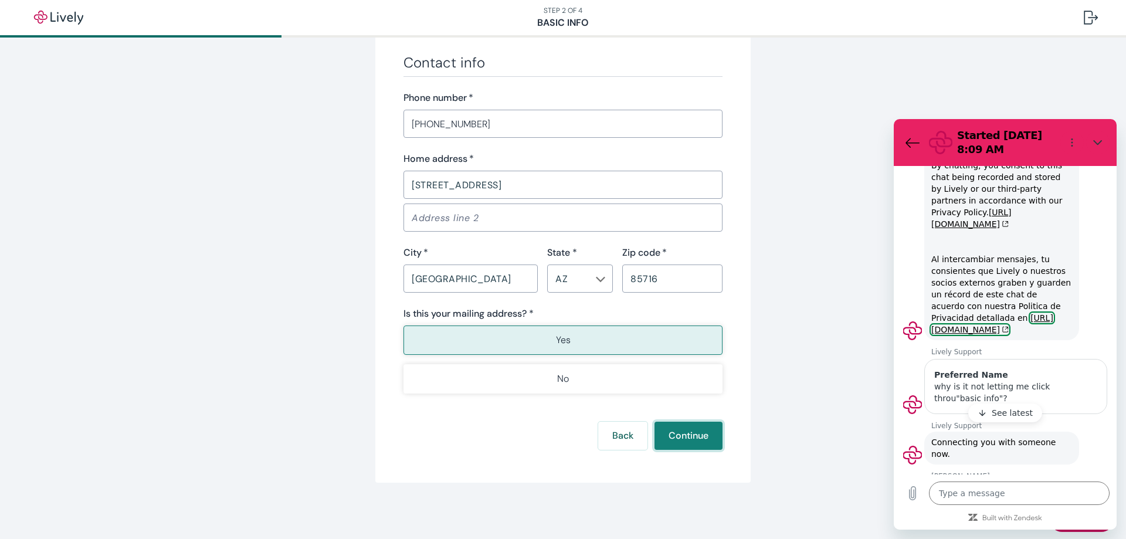
click at [675, 437] on button "Continue" at bounding box center [688, 436] width 68 height 28
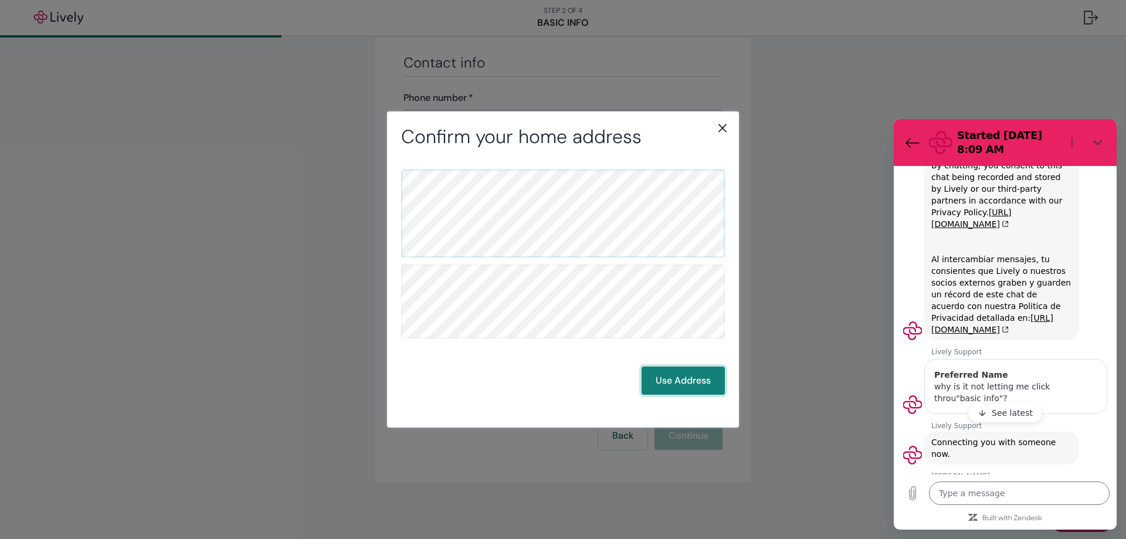
click at [686, 379] on button "Use Address" at bounding box center [682, 380] width 83 height 28
click at [1096, 145] on icon "Close" at bounding box center [1097, 142] width 9 height 9
type textarea "x"
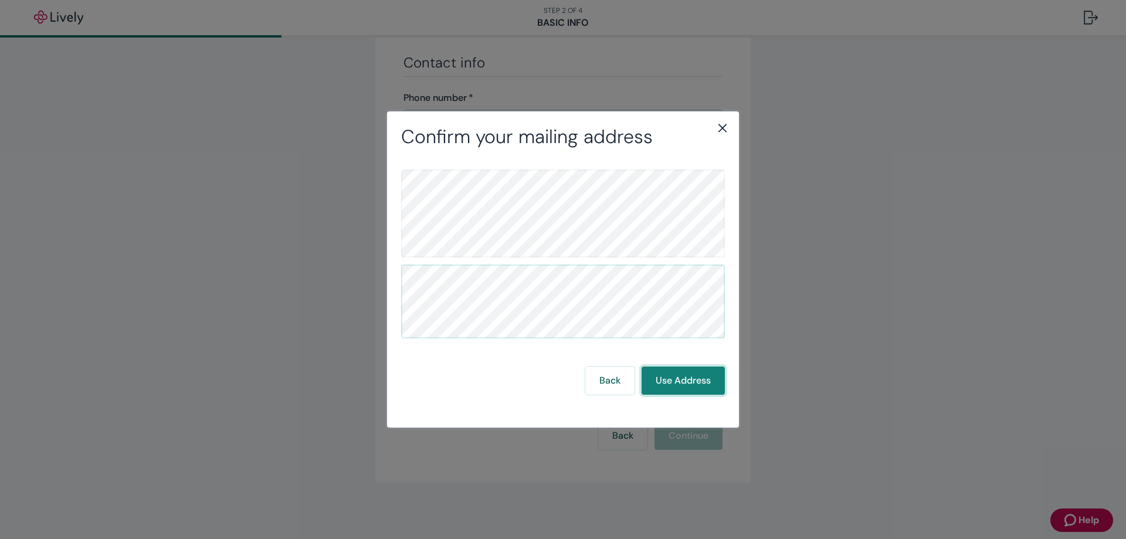
click at [675, 383] on button "Use Address" at bounding box center [682, 380] width 83 height 28
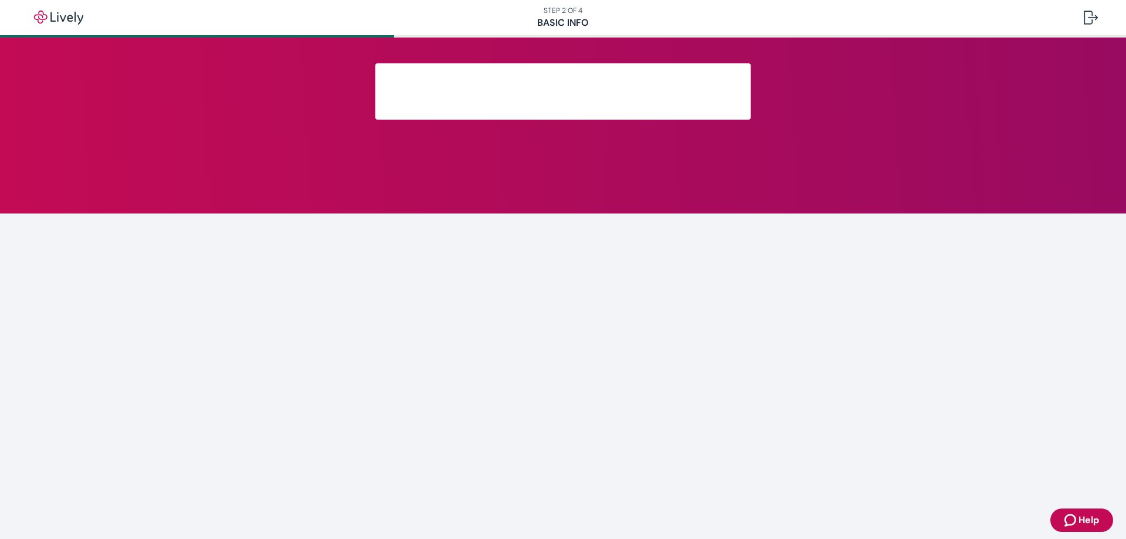
scroll to position [140, 0]
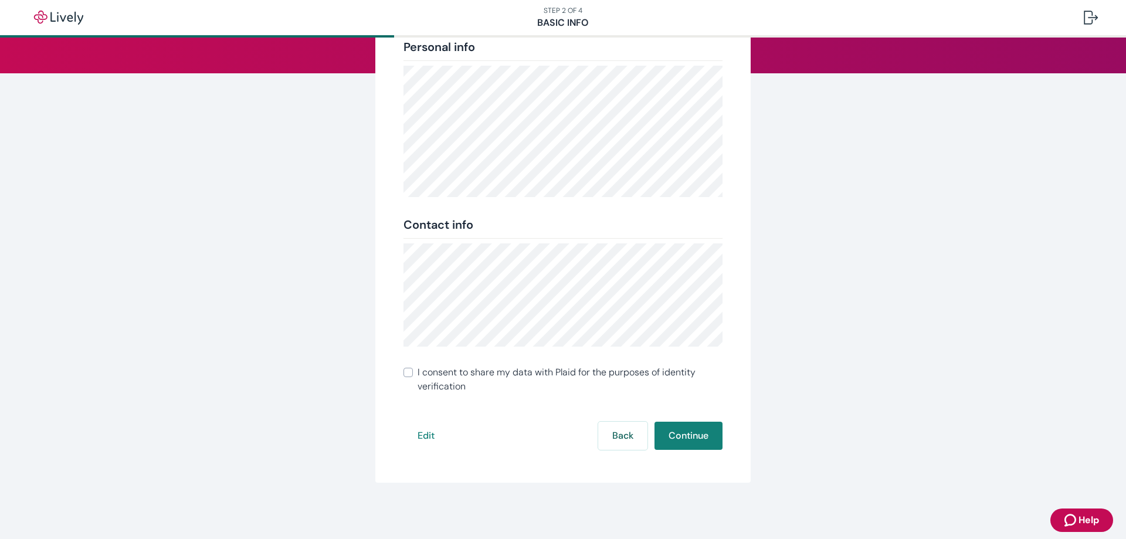
click at [405, 373] on input "I consent to share my data with Plaid for the purposes of identity verification" at bounding box center [407, 372] width 9 height 9
checkbox input "true"
click at [684, 437] on button "Continue" at bounding box center [688, 436] width 68 height 28
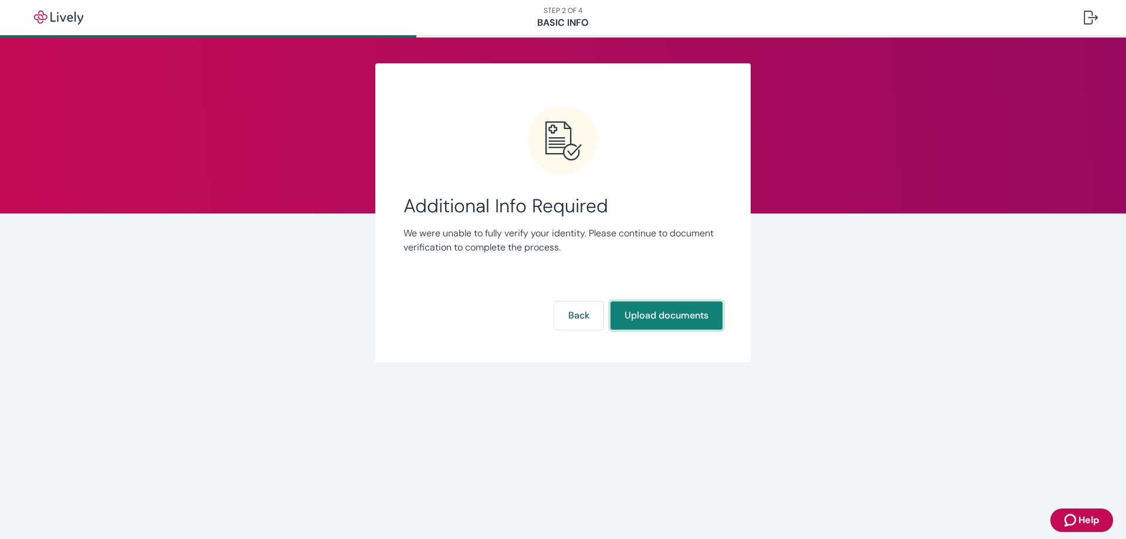
click at [637, 314] on button "Upload documents" at bounding box center [666, 315] width 112 height 28
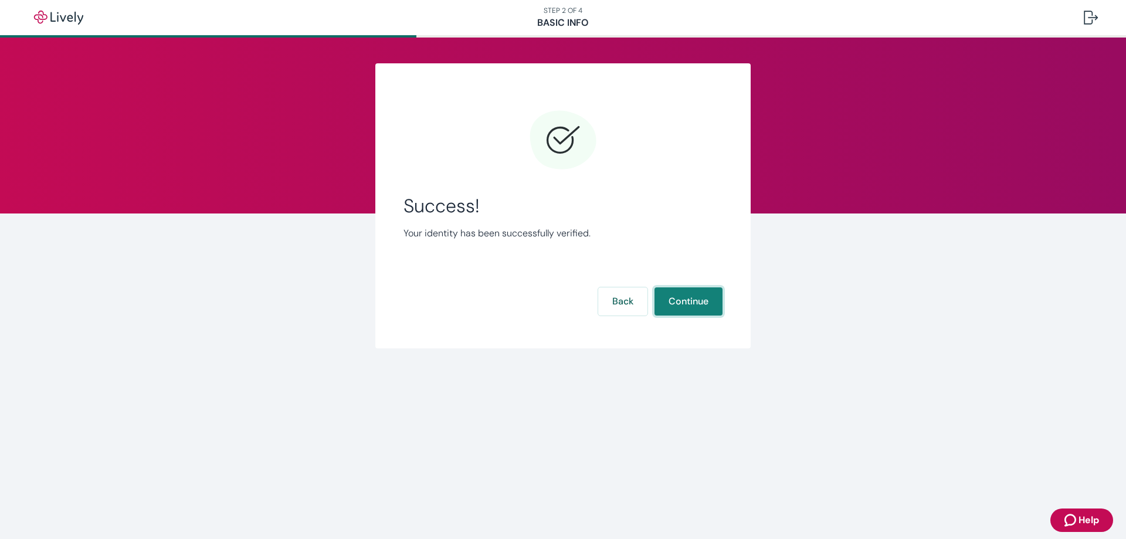
click at [698, 302] on button "Continue" at bounding box center [688, 301] width 68 height 28
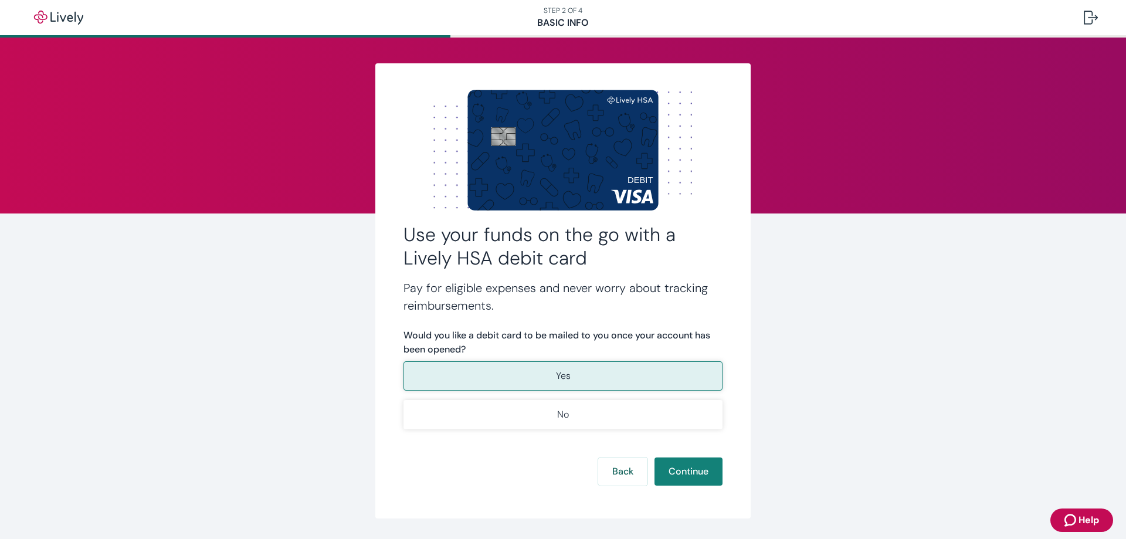
click at [547, 373] on button "Yes" at bounding box center [562, 375] width 319 height 29
click at [692, 473] on button "Continue" at bounding box center [688, 471] width 68 height 28
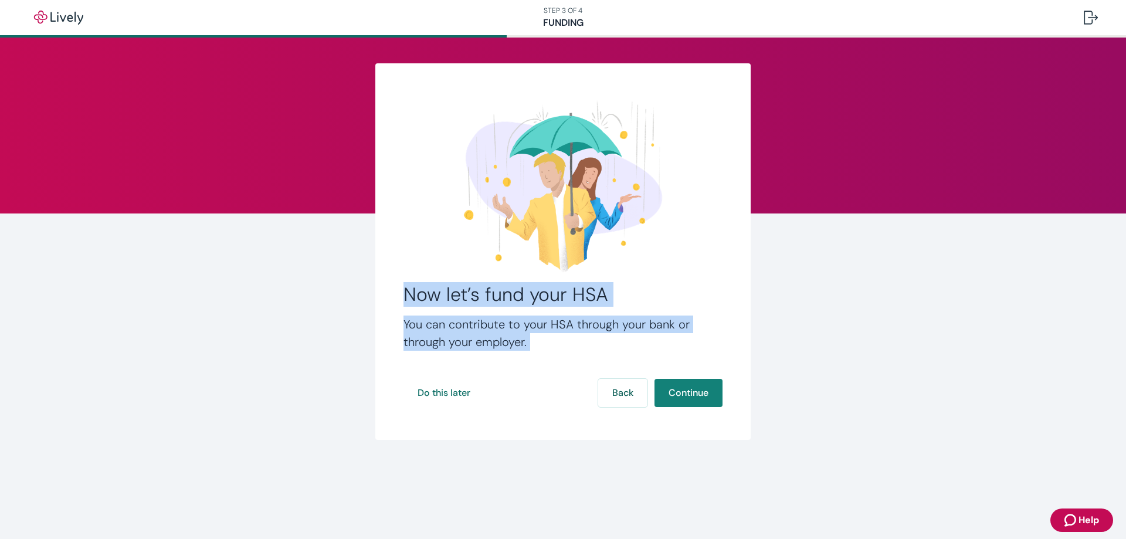
drag, startPoint x: 405, startPoint y: 294, endPoint x: 538, endPoint y: 354, distance: 145.9
click at [538, 354] on div "Now let’s fund your HSA You can contribute to your HSA through your bank or thr…" at bounding box center [562, 251] width 375 height 376
click at [692, 396] on button "Continue" at bounding box center [688, 393] width 68 height 28
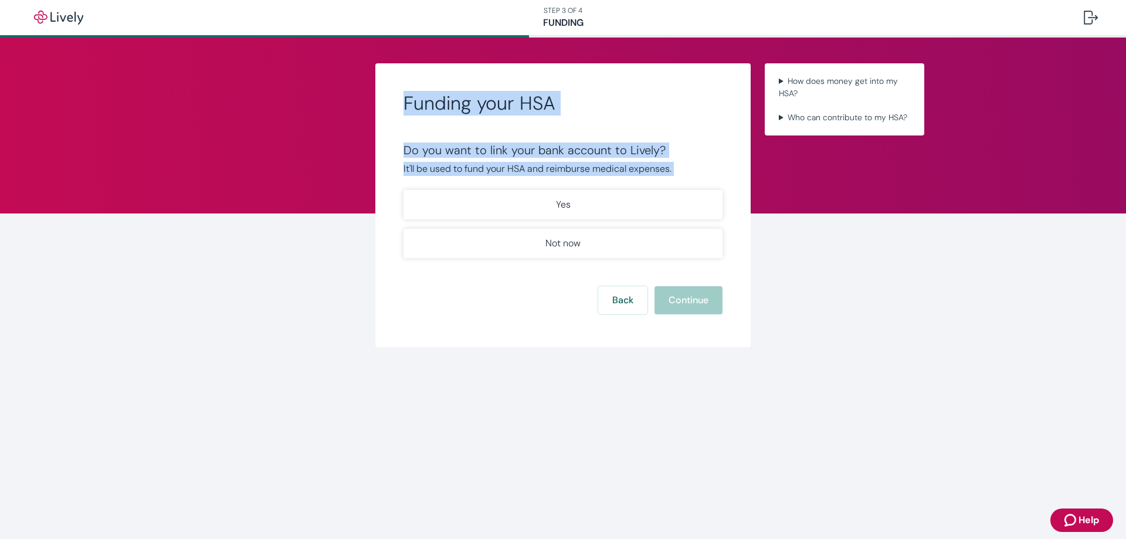
click at [480, 108] on h2 "Funding your HSA" at bounding box center [562, 102] width 319 height 23
drag, startPoint x: 429, startPoint y: 150, endPoint x: 673, endPoint y: 172, distance: 245.5
click at [673, 172] on div "Do you want to link your bank account to Lively? It'll be used to fund your HSA…" at bounding box center [562, 159] width 319 height 33
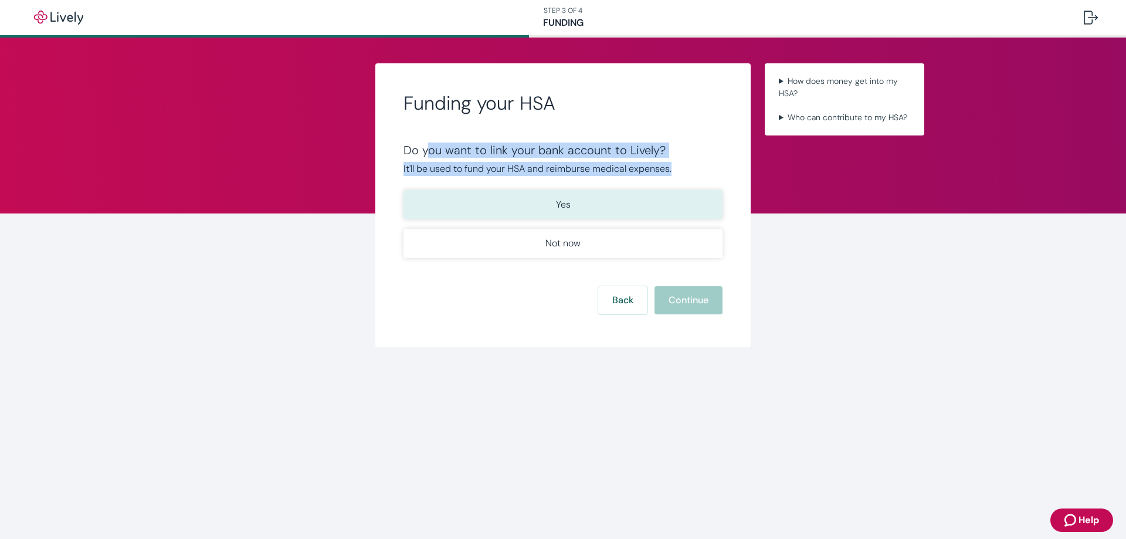
click at [566, 205] on p "Yes" at bounding box center [563, 205] width 15 height 14
click at [687, 304] on button "Continue" at bounding box center [688, 300] width 68 height 28
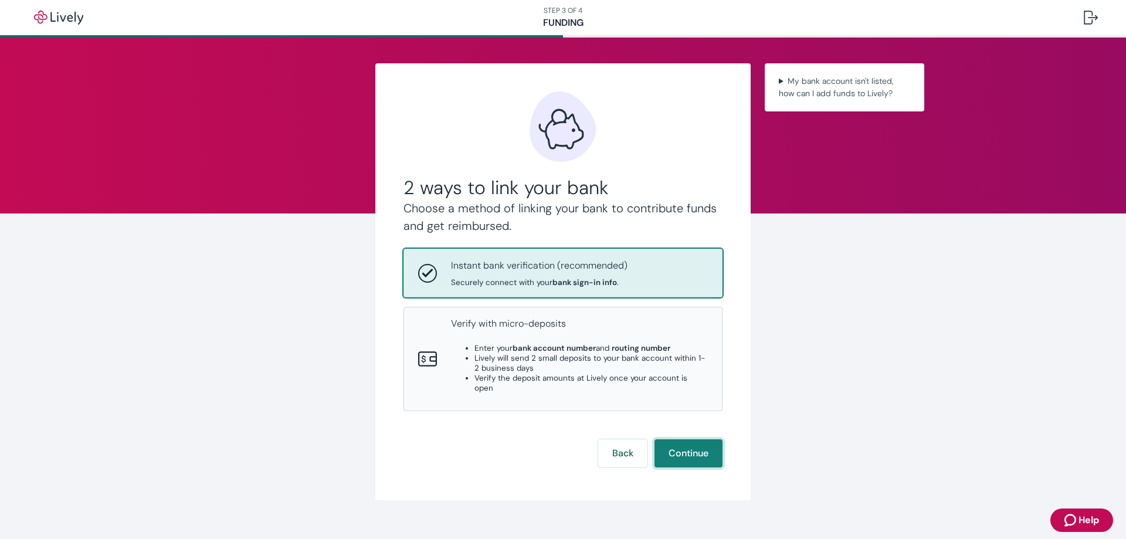
click at [682, 444] on button "Continue" at bounding box center [688, 453] width 68 height 28
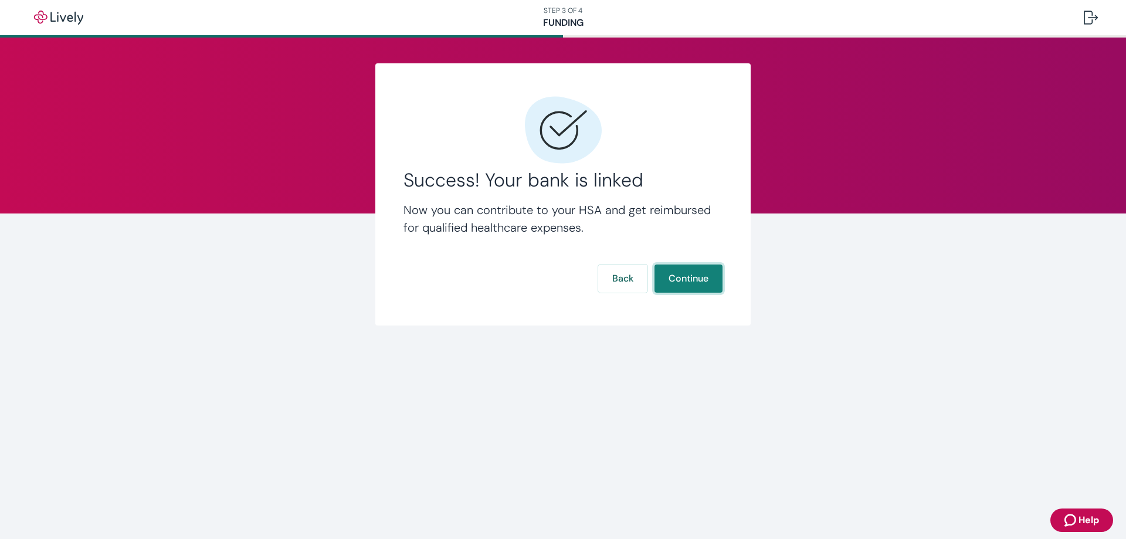
type textarea "x"
click at [695, 283] on button "Continue" at bounding box center [688, 278] width 68 height 28
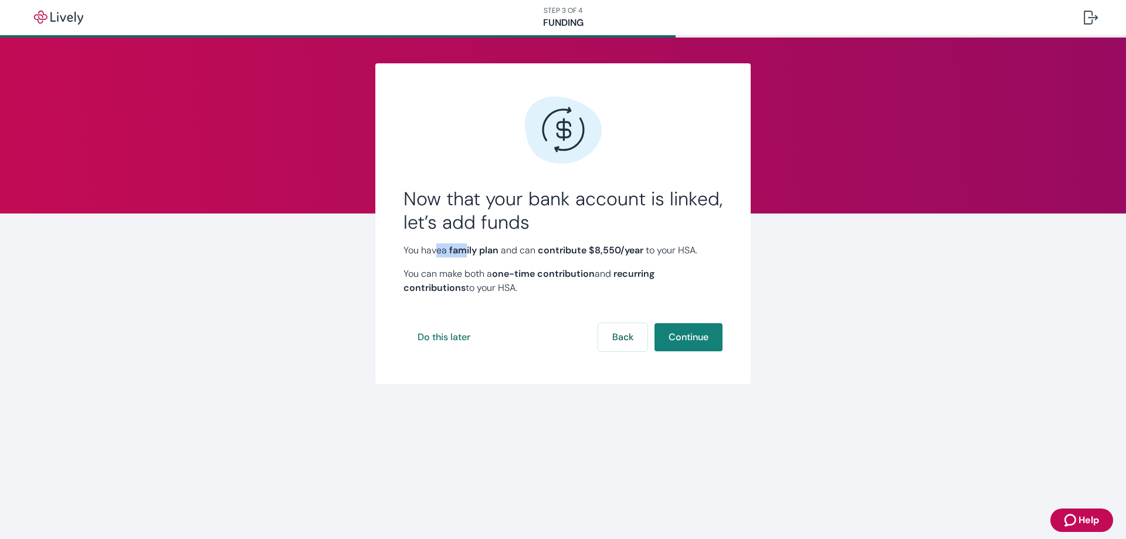
drag, startPoint x: 438, startPoint y: 252, endPoint x: 470, endPoint y: 254, distance: 31.7
click at [470, 254] on p "You have a family plan and can contribute $8,550 /year to your HSA." at bounding box center [562, 250] width 319 height 14
drag, startPoint x: 460, startPoint y: 273, endPoint x: 500, endPoint y: 275, distance: 39.9
click at [500, 275] on p "You can make both a one-time contribution and recurring contributions to your H…" at bounding box center [562, 281] width 319 height 28
click at [473, 288] on p "You can make both a one-time contribution and recurring contributions to your H…" at bounding box center [562, 281] width 319 height 28
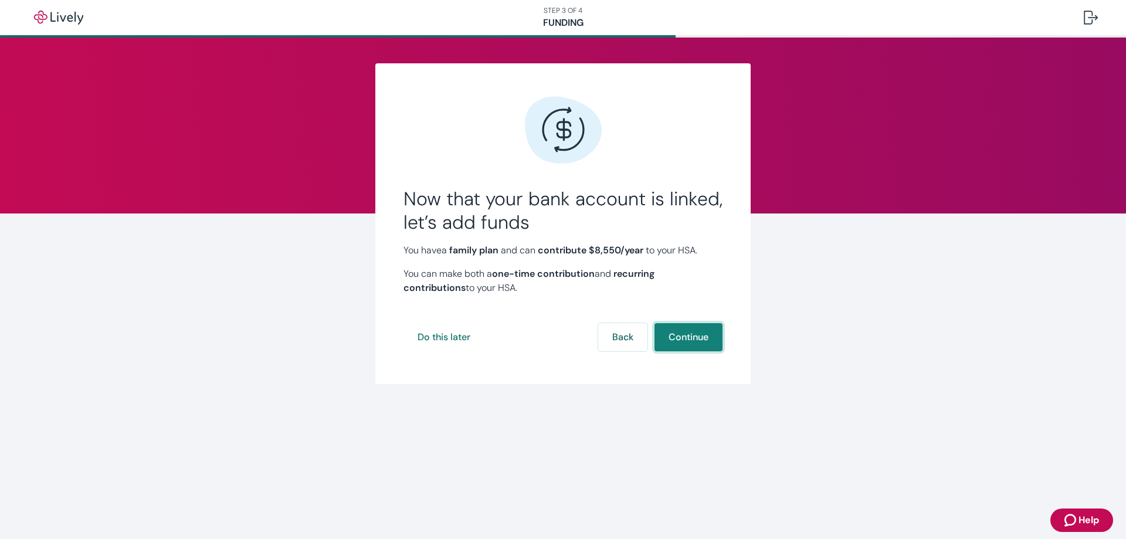
click at [684, 334] on button "Continue" at bounding box center [688, 337] width 68 height 28
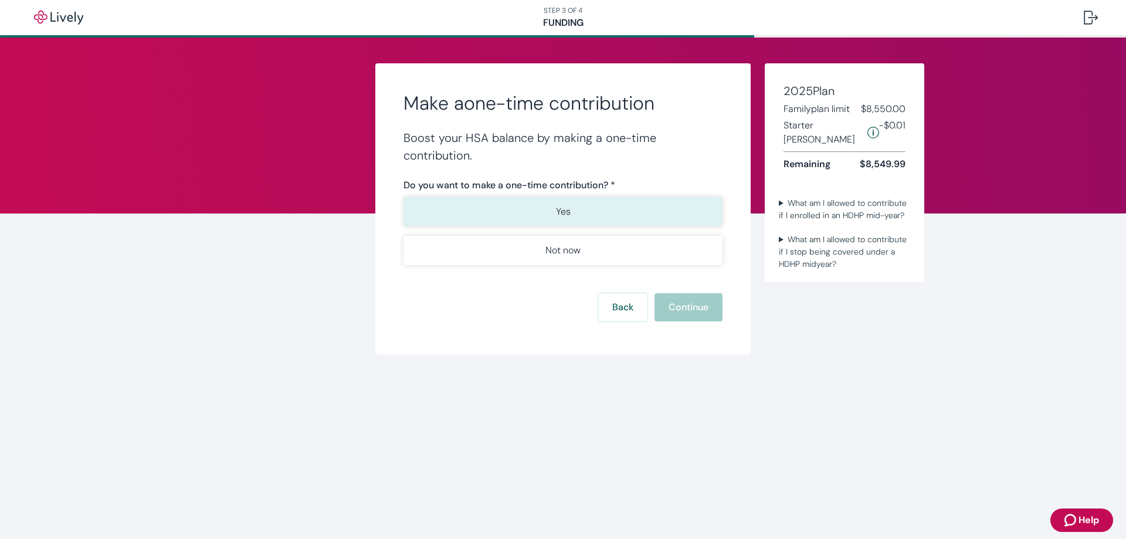
click at [556, 213] on p "Yes" at bounding box center [563, 212] width 15 height 14
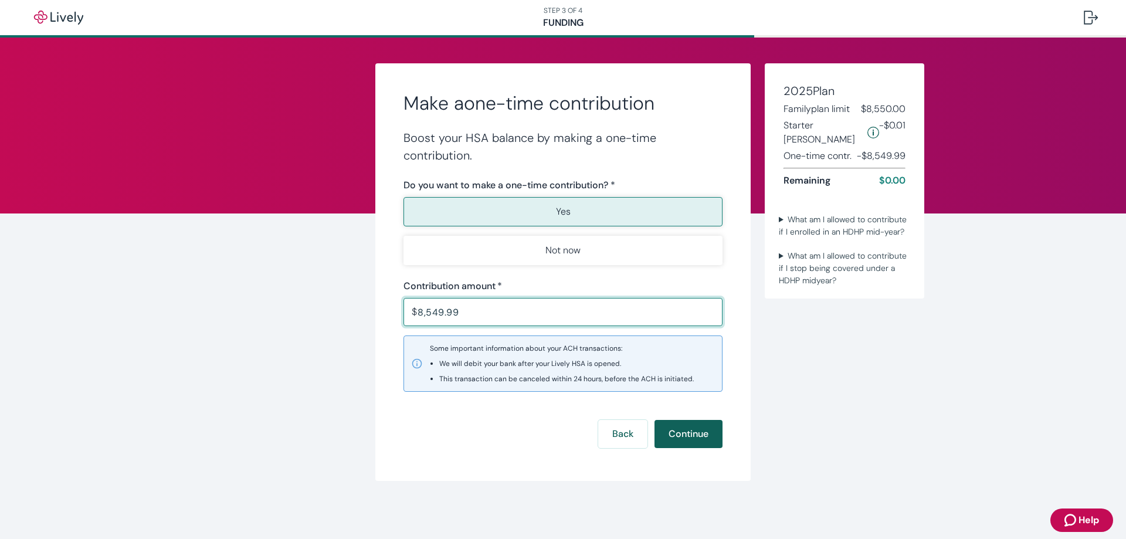
type input "8,549.99"
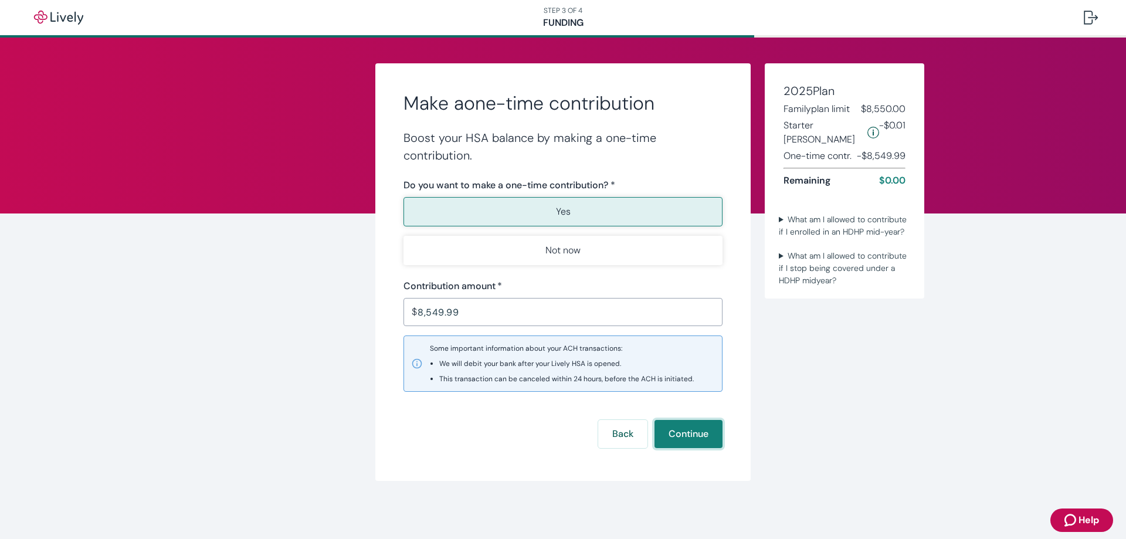
click at [685, 433] on button "Continue" at bounding box center [688, 434] width 68 height 28
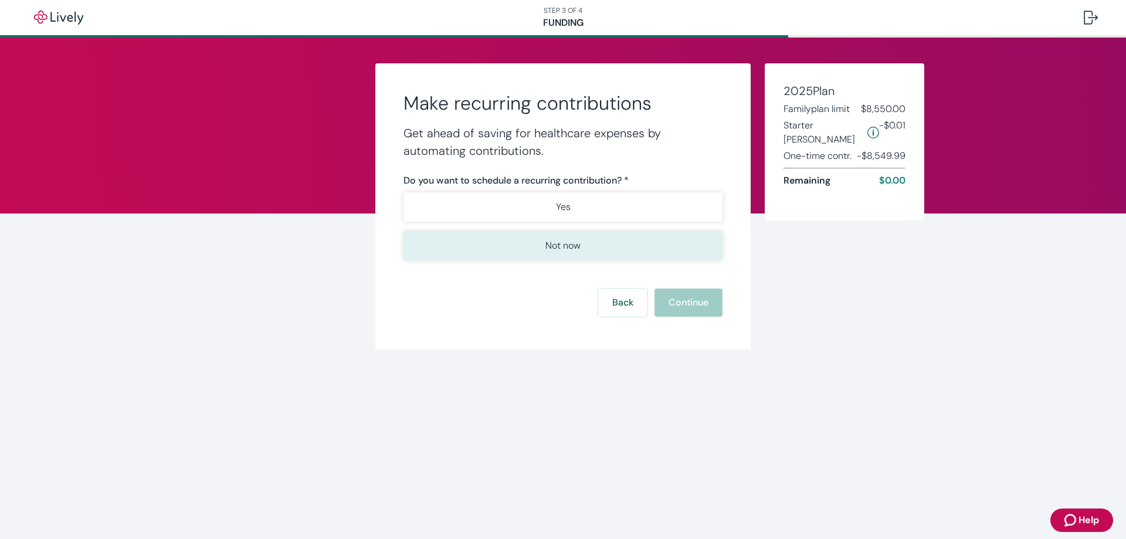
click at [539, 246] on button "Not now" at bounding box center [562, 245] width 319 height 29
click at [683, 301] on button "Continue" at bounding box center [688, 302] width 68 height 28
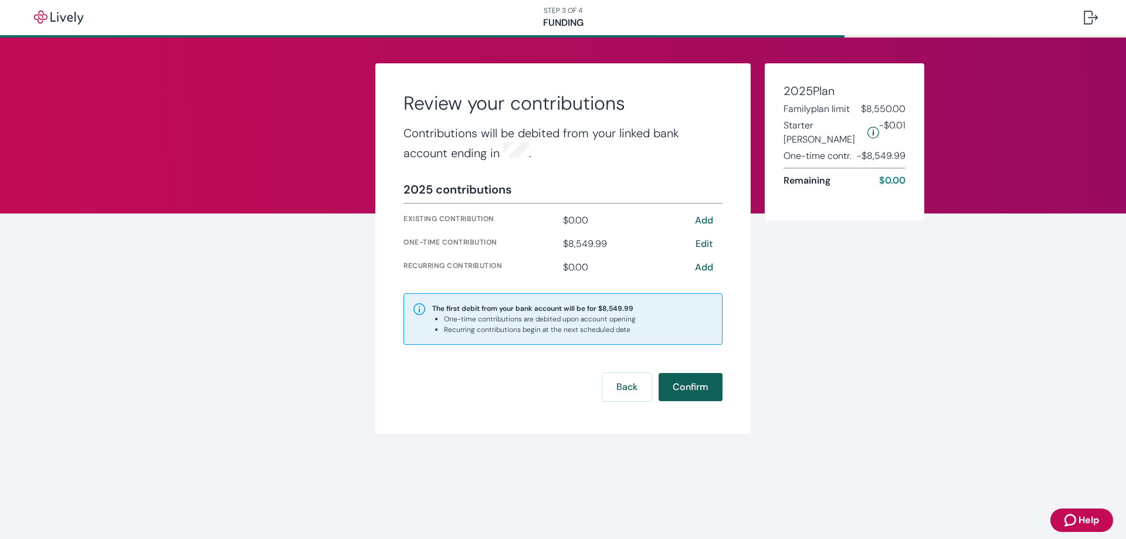
click at [698, 385] on button "Confirm" at bounding box center [690, 387] width 64 height 28
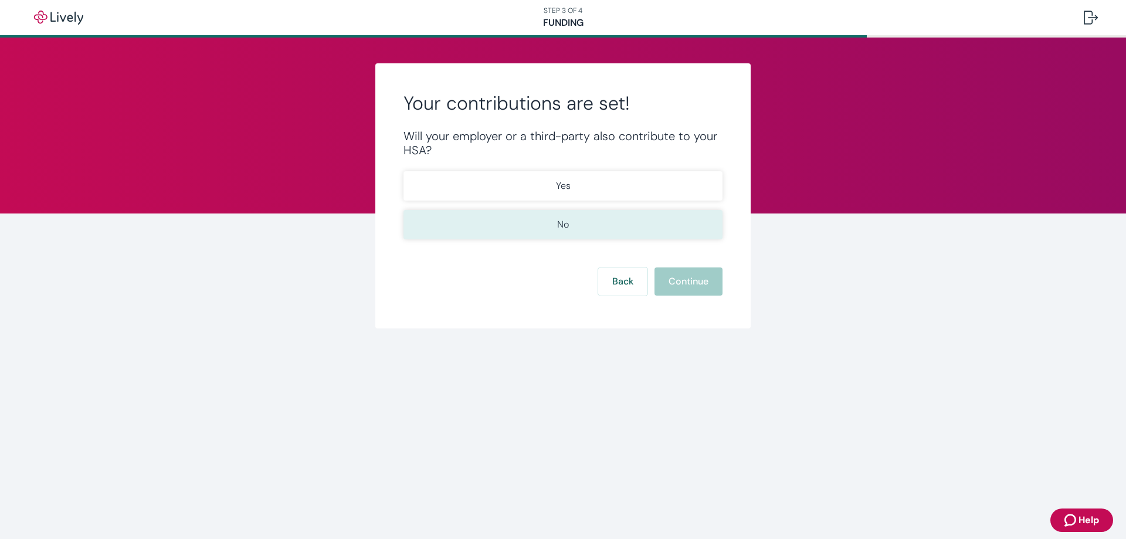
click at [541, 225] on button "No" at bounding box center [562, 224] width 319 height 29
click at [681, 280] on button "Continue" at bounding box center [688, 281] width 68 height 28
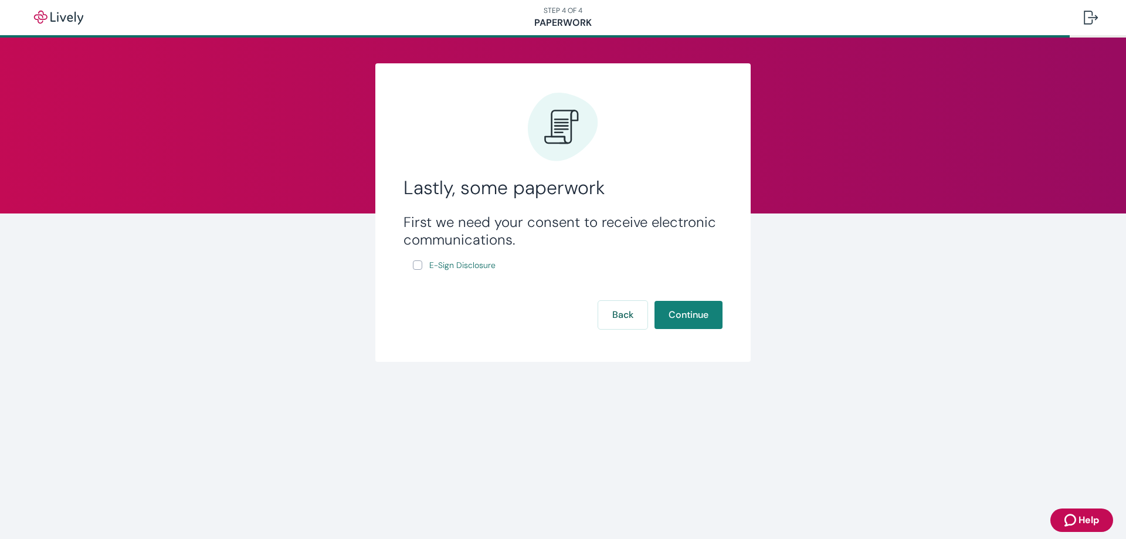
click at [419, 267] on input "E-Sign Disclosure" at bounding box center [417, 264] width 9 height 9
checkbox input "true"
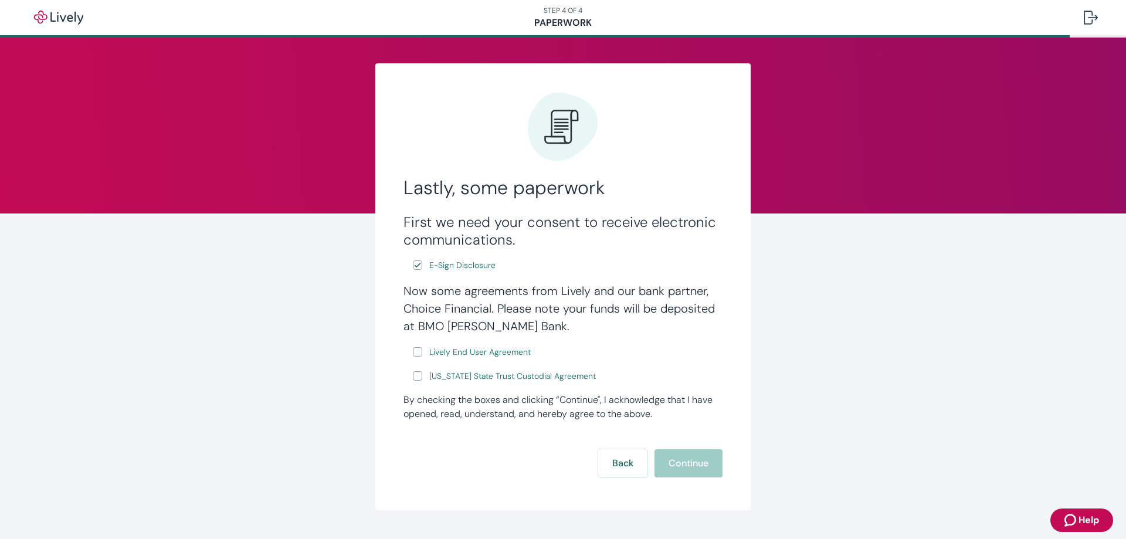
click at [413, 355] on input "Lively End User Agreement" at bounding box center [417, 351] width 9 height 9
checkbox input "true"
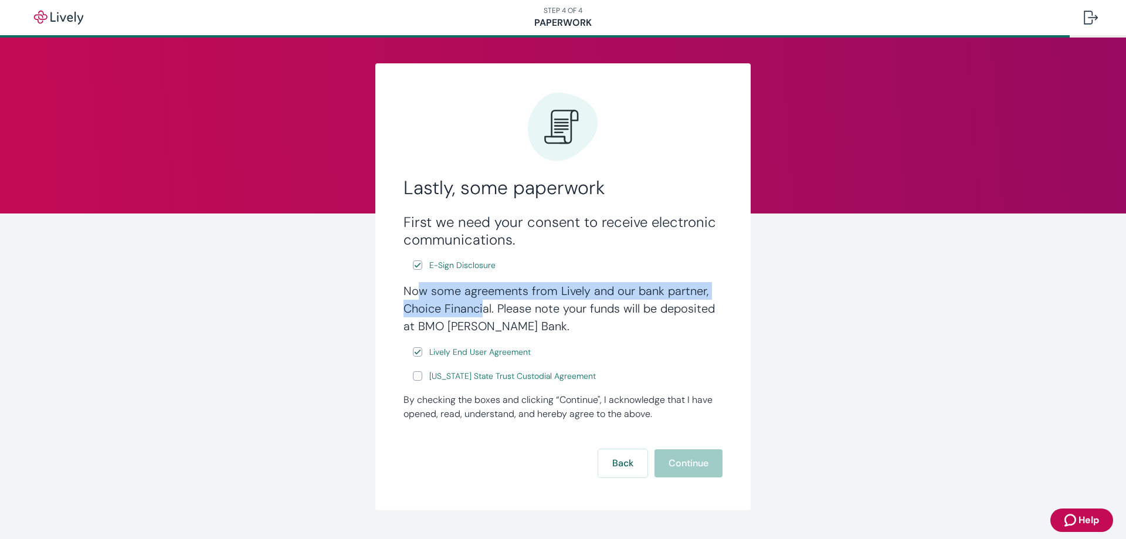
drag, startPoint x: 418, startPoint y: 291, endPoint x: 478, endPoint y: 308, distance: 62.2
click at [478, 308] on h4 "Now some agreements from Lively and our bank partner, Choice Financial. Please …" at bounding box center [562, 308] width 319 height 53
drag, startPoint x: 416, startPoint y: 380, endPoint x: 422, endPoint y: 385, distance: 8.0
click at [416, 381] on input "[US_STATE] State Trust Custodial Agreement" at bounding box center [417, 375] width 9 height 9
checkbox input "true"
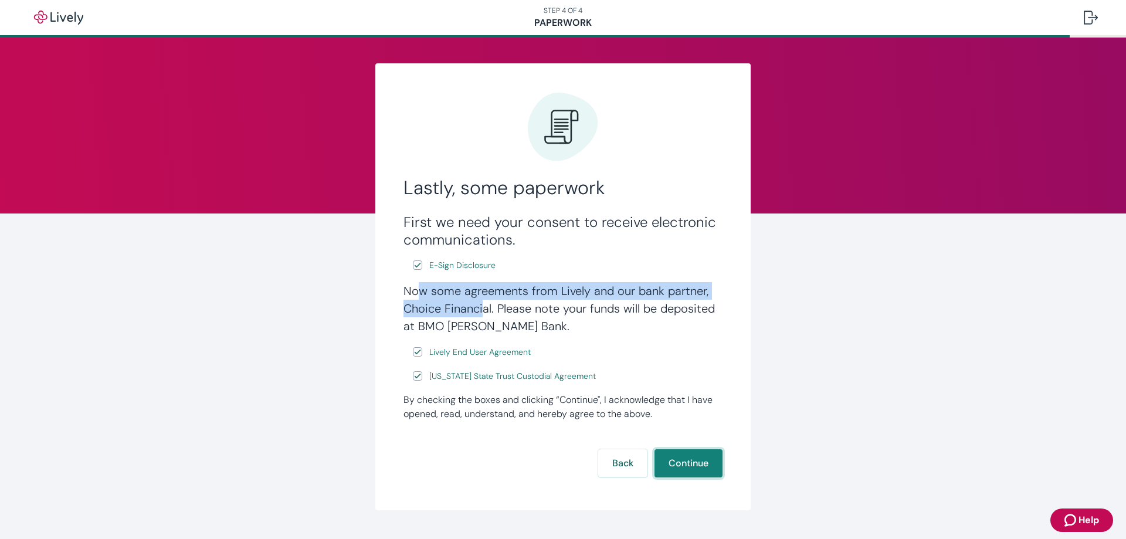
click at [680, 460] on button "Continue" at bounding box center [688, 463] width 68 height 28
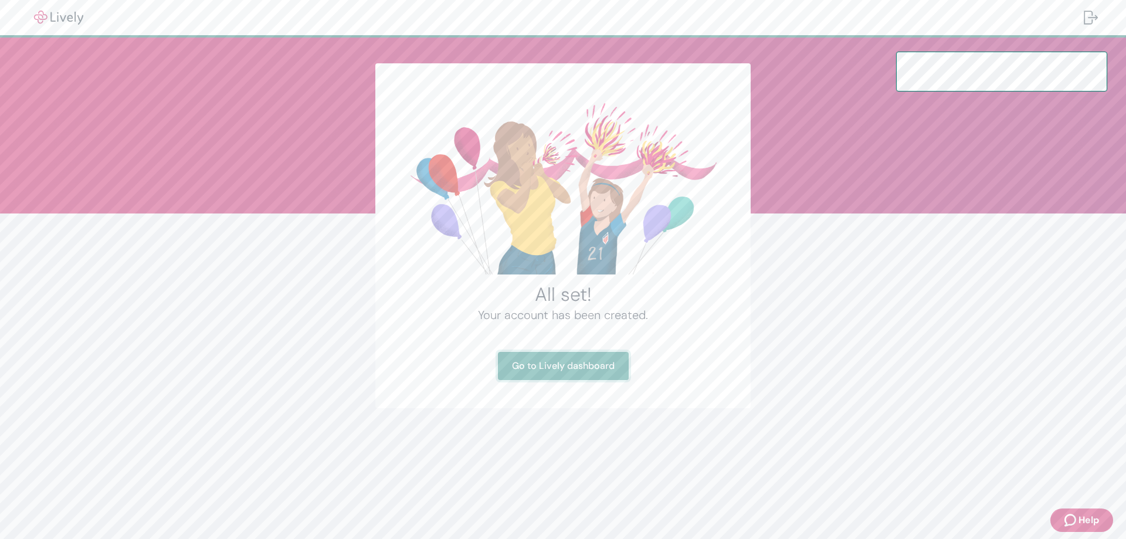
click at [568, 365] on link "Go to Lively dashboard" at bounding box center [563, 366] width 131 height 28
